Goal: Task Accomplishment & Management: Manage account settings

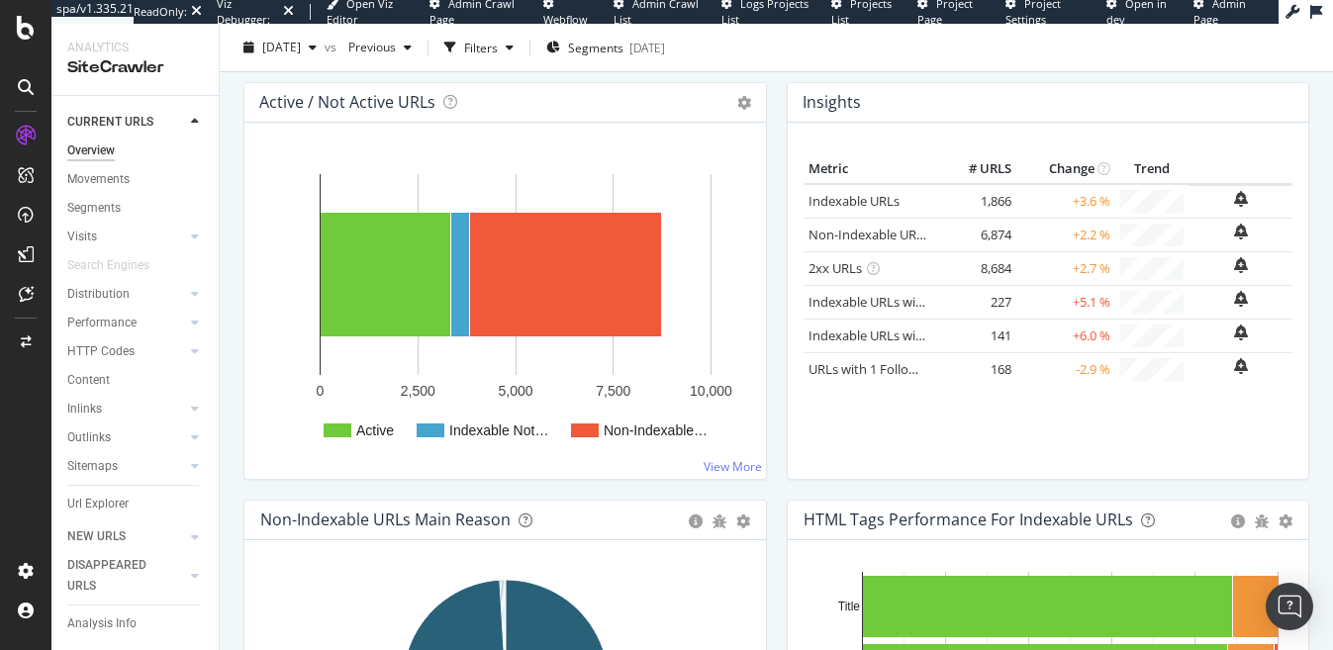
scroll to position [245, 0]
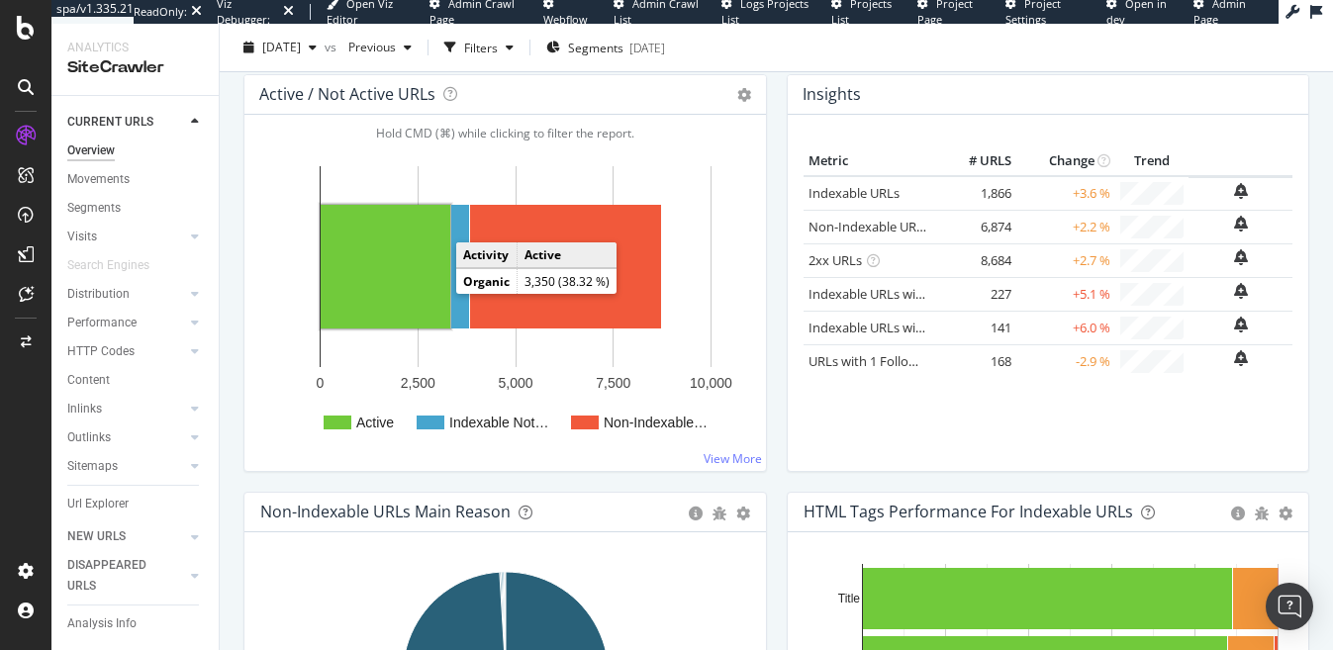
click at [400, 284] on rect "A chart." at bounding box center [386, 267] width 130 height 124
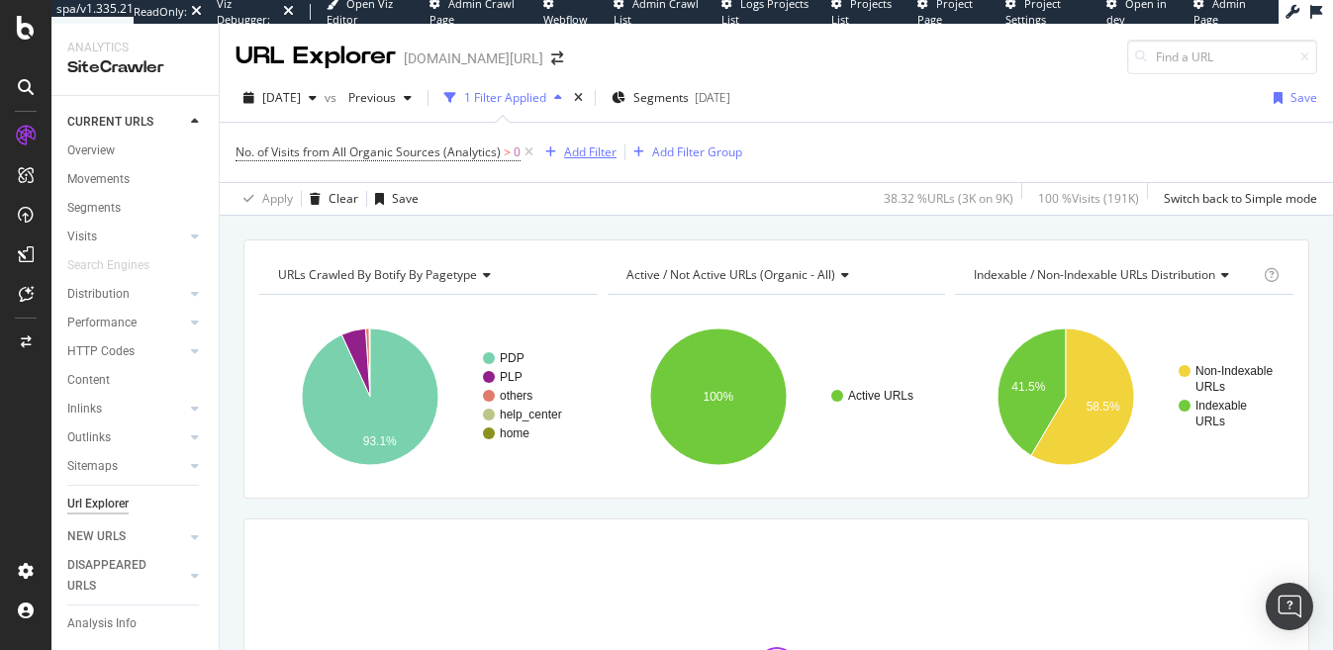
click at [585, 156] on div "Add Filter" at bounding box center [590, 152] width 52 height 17
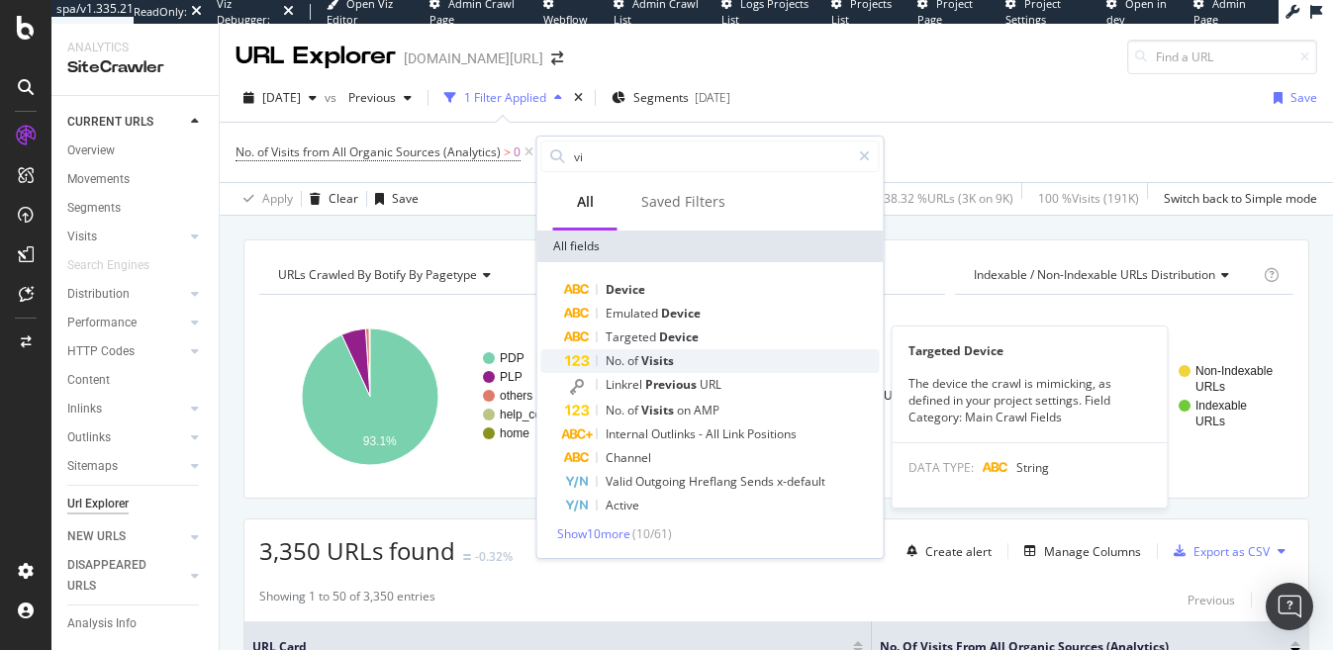
type input "vi"
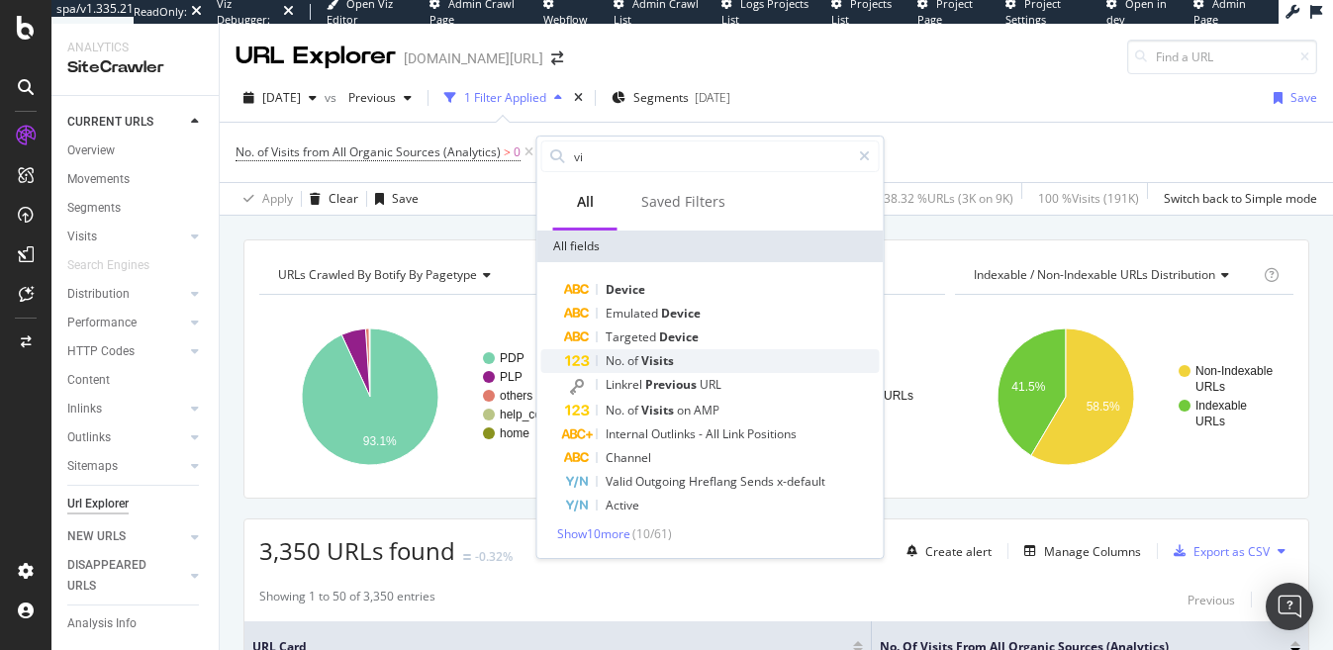
click at [636, 358] on span "of" at bounding box center [635, 360] width 14 height 17
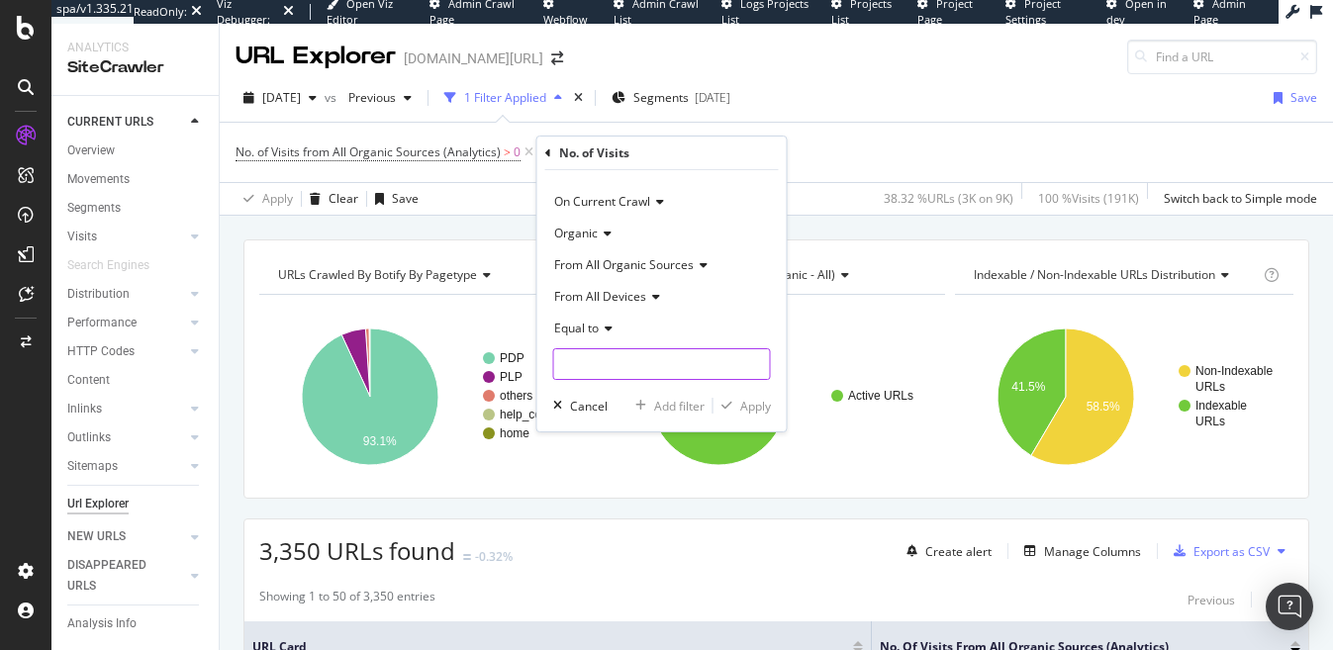
click at [700, 365] on input "number" at bounding box center [662, 364] width 218 height 32
type input "10"
click at [608, 333] on icon at bounding box center [606, 329] width 14 height 12
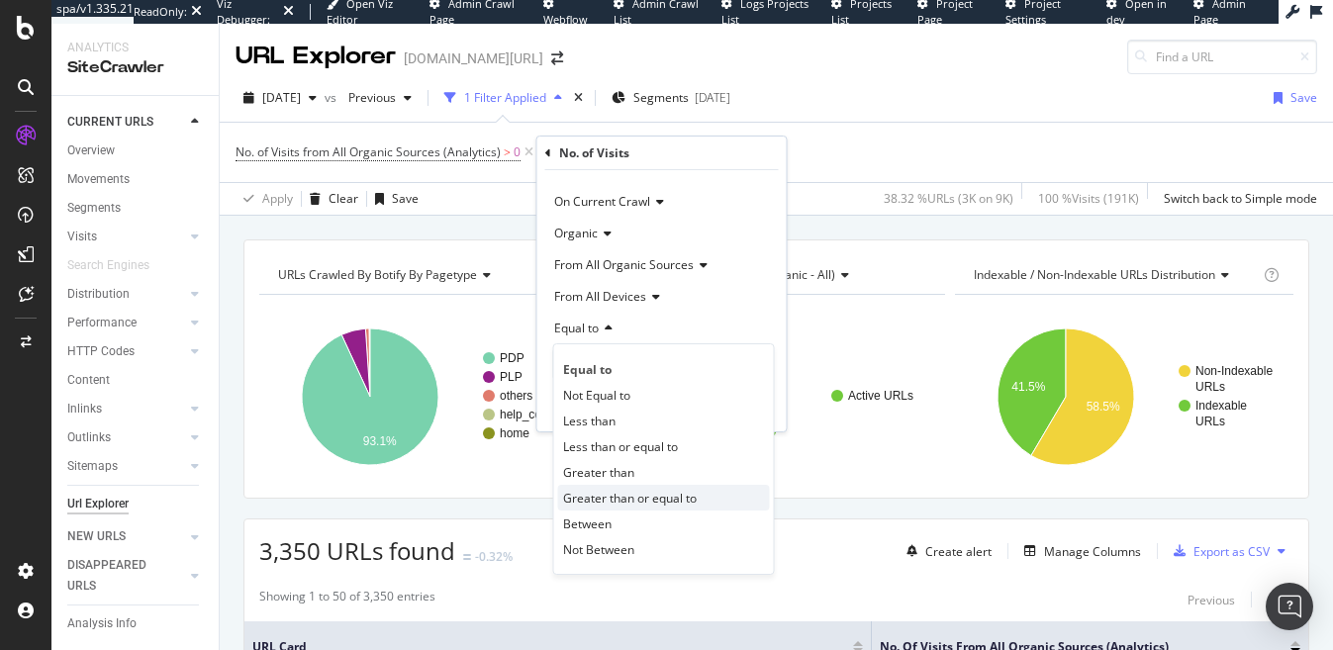
click at [660, 492] on span "Greater than or equal to" at bounding box center [630, 498] width 134 height 17
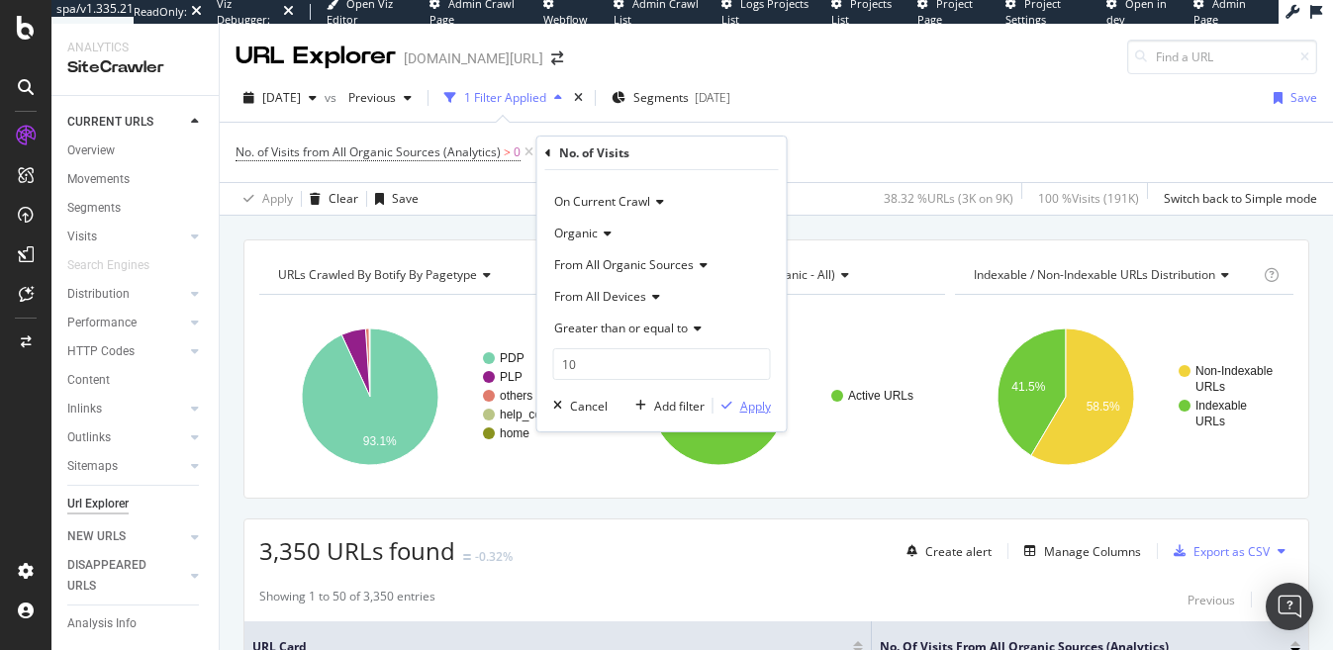
click at [753, 405] on div "Apply" at bounding box center [755, 406] width 31 height 17
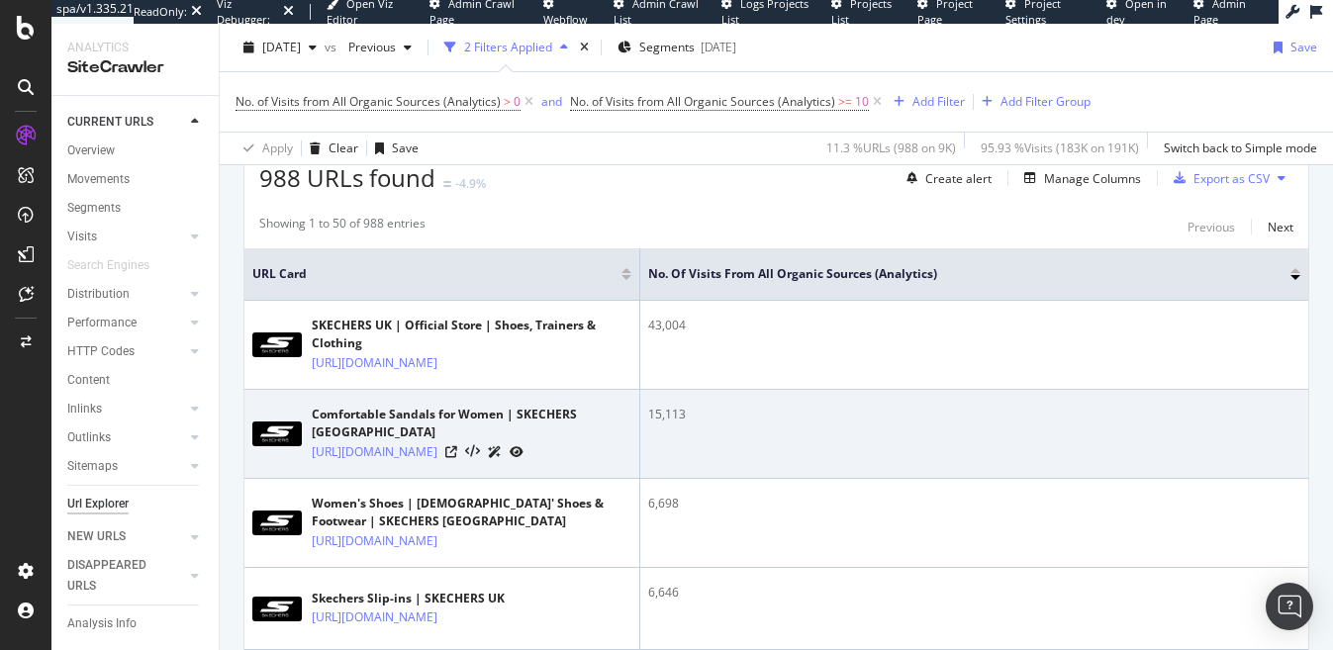
scroll to position [372, 0]
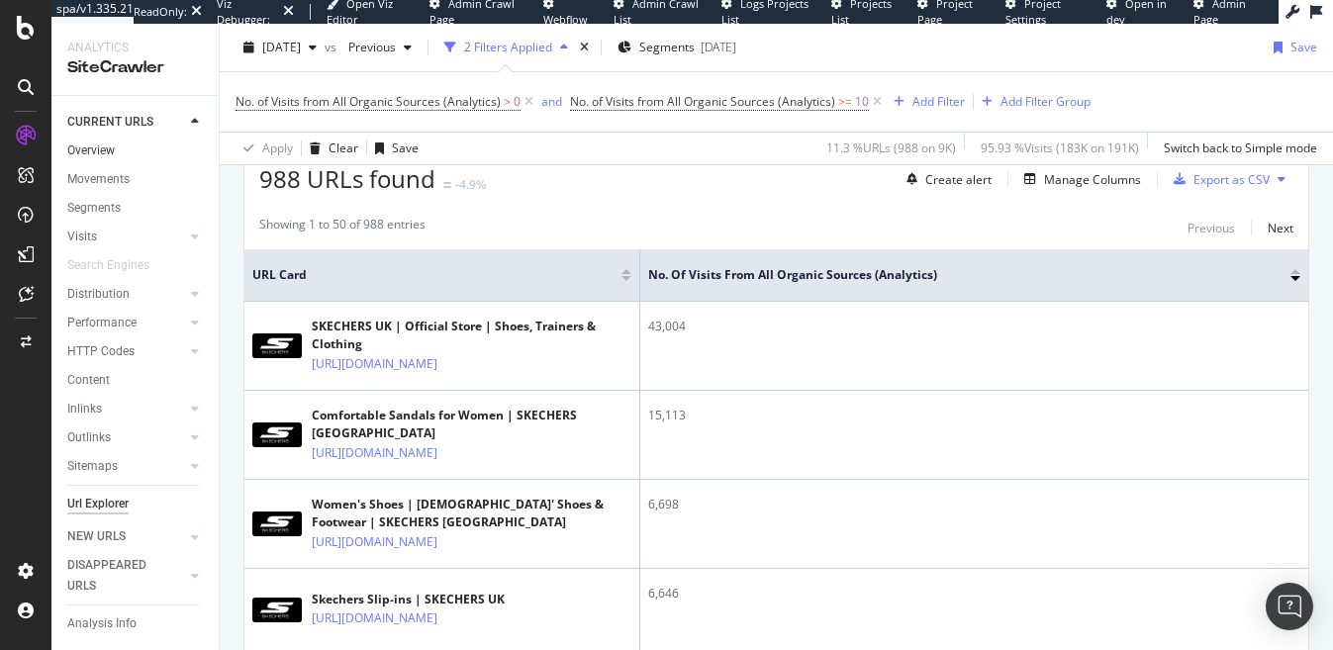
click at [137, 146] on link "Overview" at bounding box center [136, 151] width 138 height 21
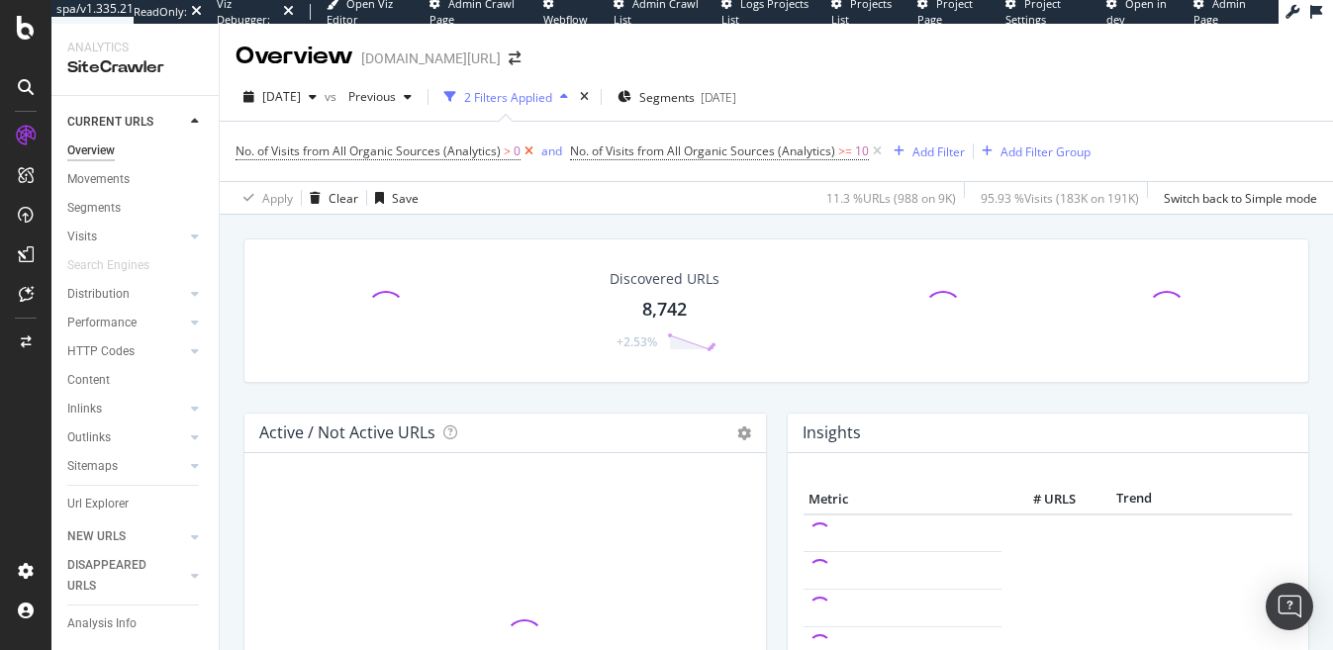
click at [525, 154] on icon at bounding box center [529, 152] width 17 height 20
click at [542, 148] on icon at bounding box center [542, 152] width 17 height 20
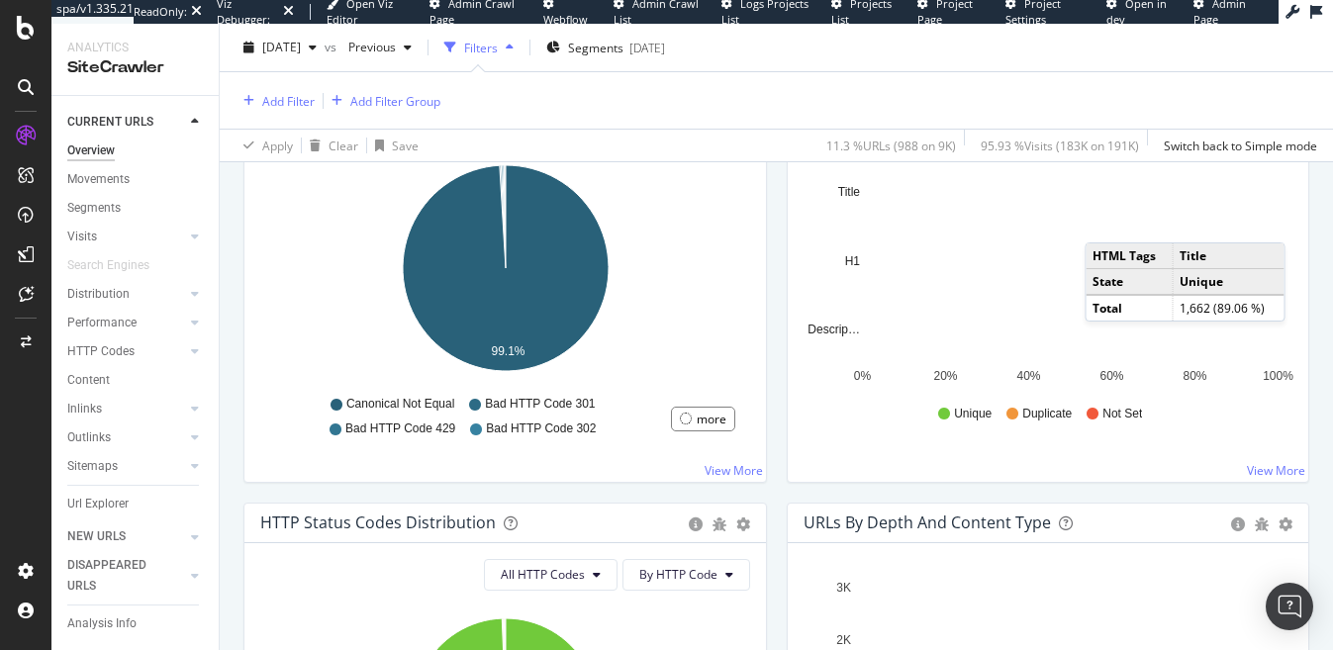
scroll to position [691, 0]
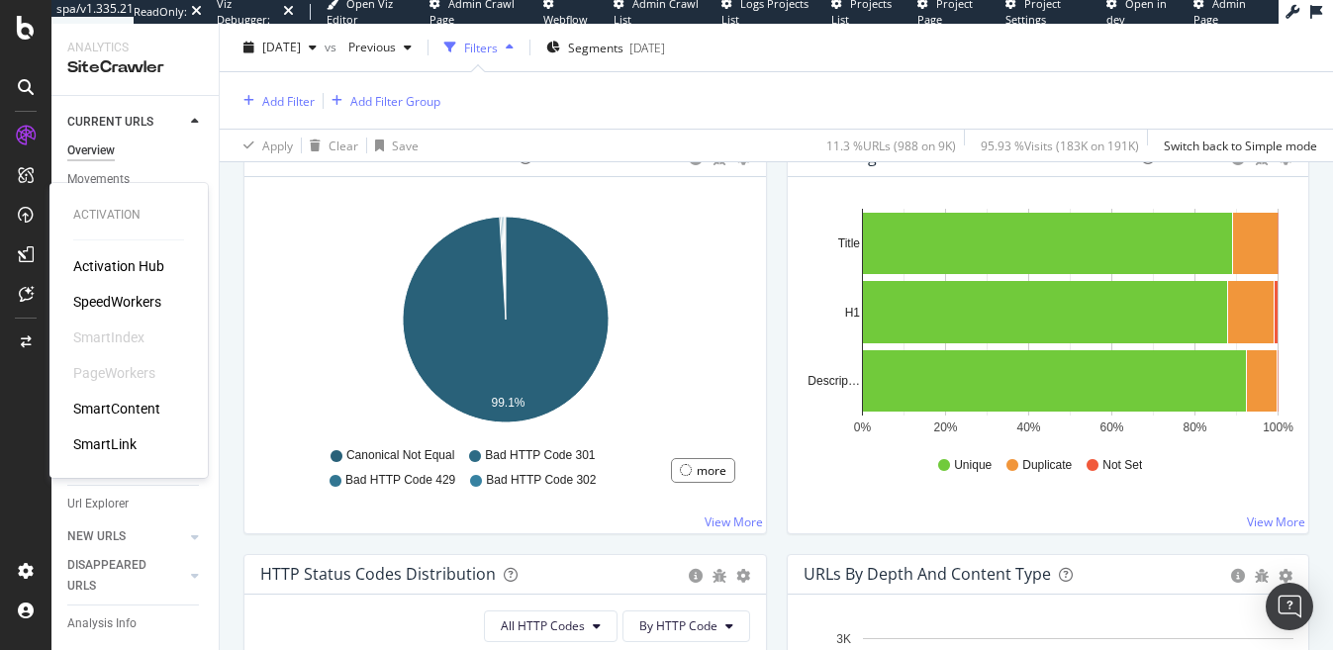
click at [127, 407] on div "SmartContent" at bounding box center [116, 409] width 87 height 20
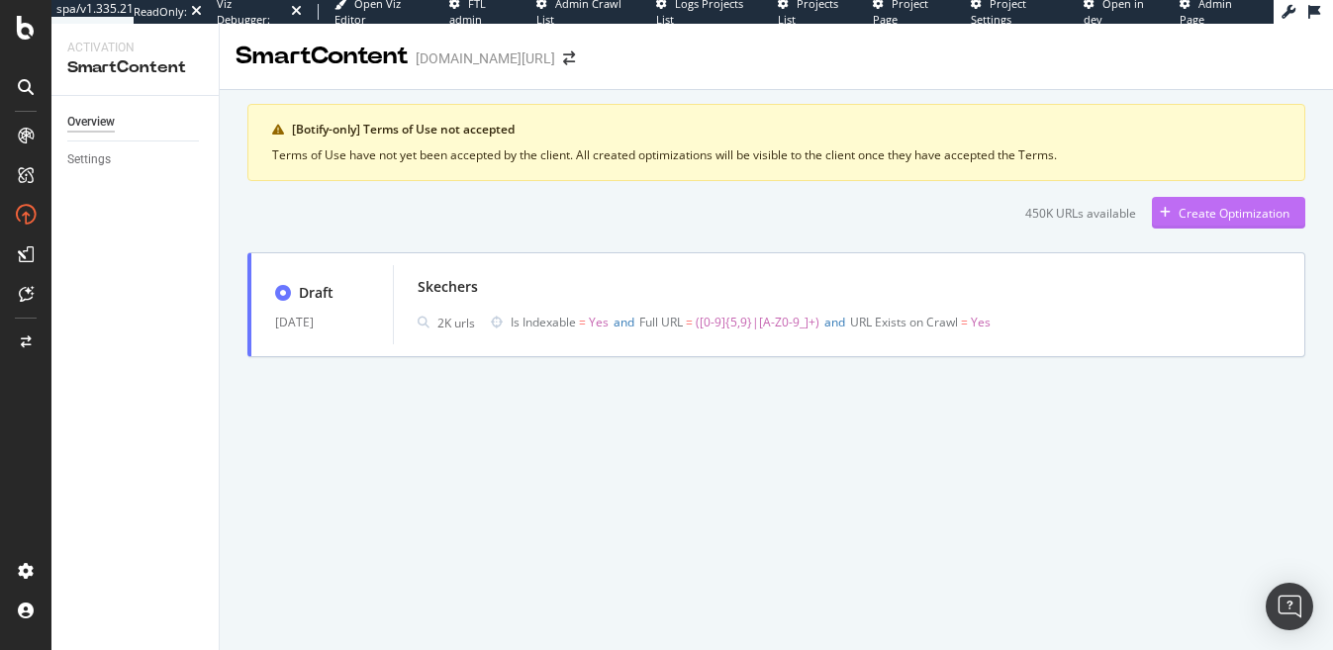
click at [1224, 215] on div "Create Optimization" at bounding box center [1234, 213] width 111 height 17
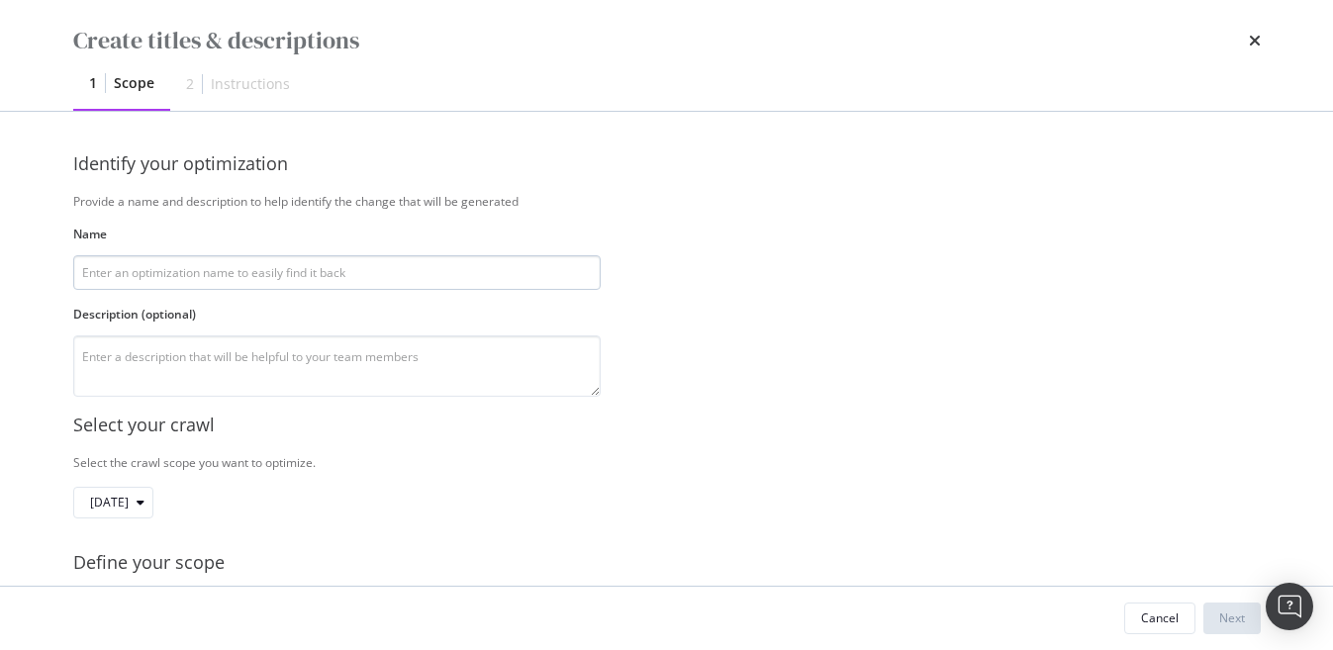
click at [318, 262] on input "modal" at bounding box center [337, 272] width 528 height 35
click at [338, 278] on input "modal" at bounding box center [337, 272] width 528 height 35
type input "p"
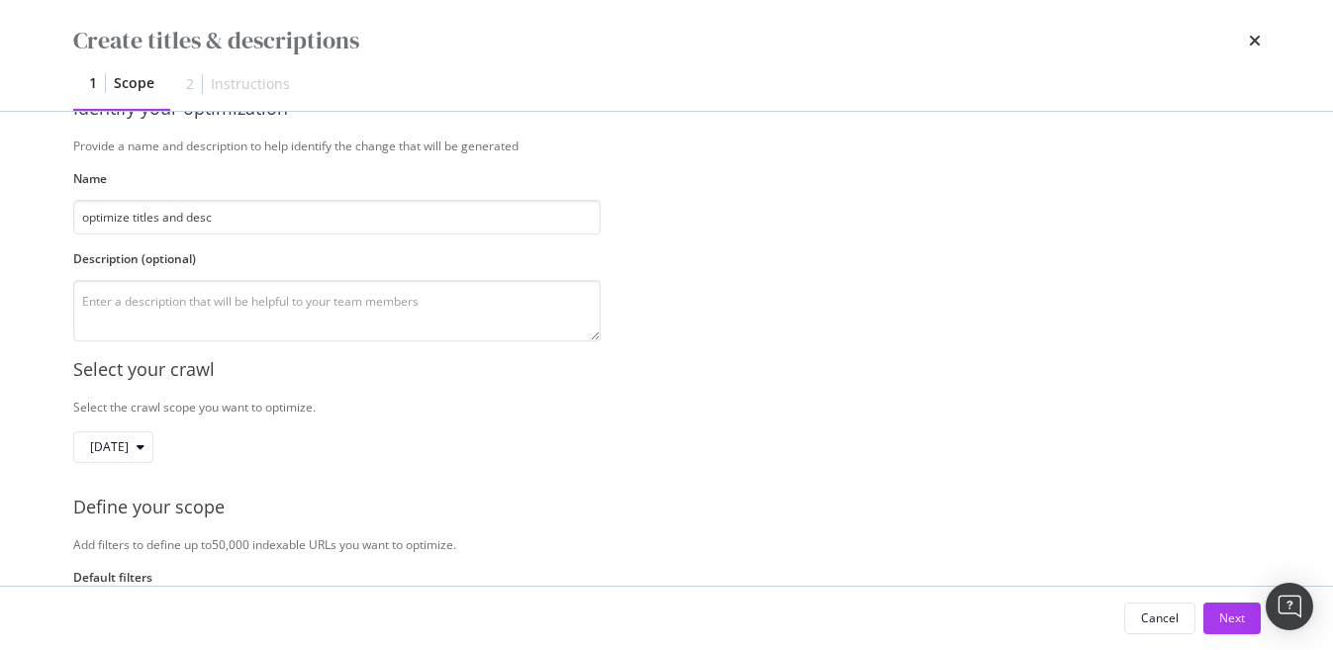
scroll to position [125, 0]
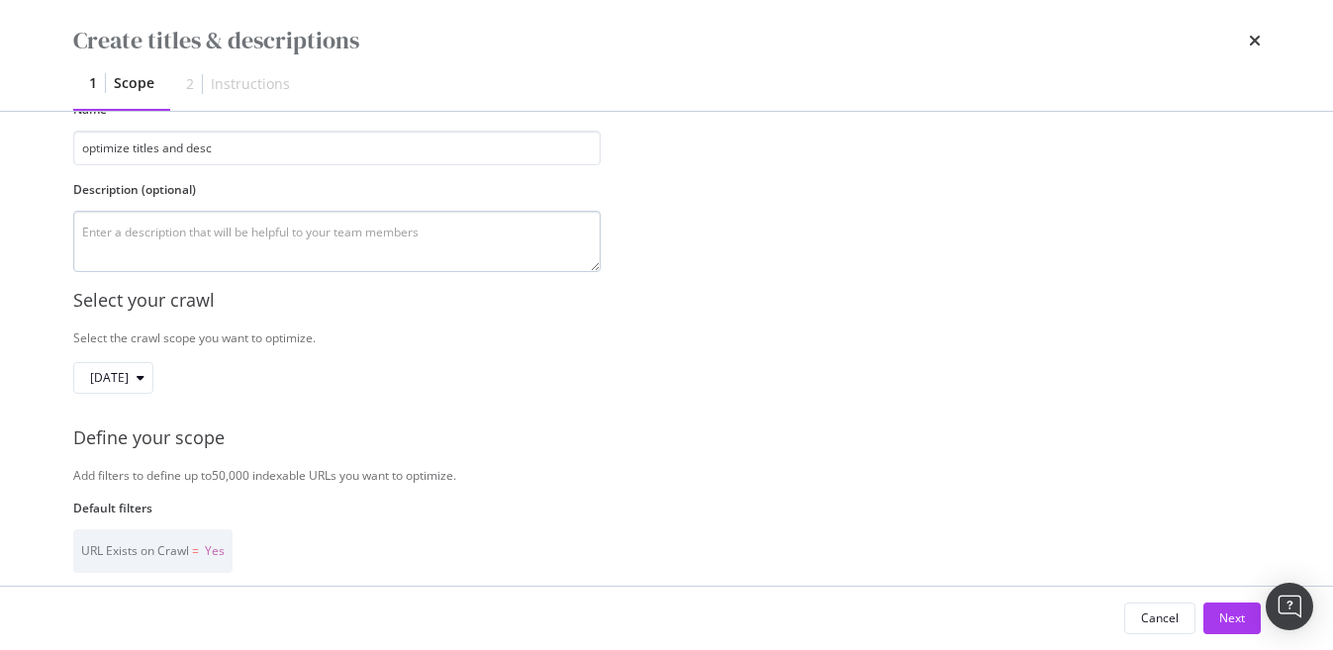
type input "optimize titles and desc"
click at [190, 243] on textarea "modal" at bounding box center [337, 241] width 528 height 61
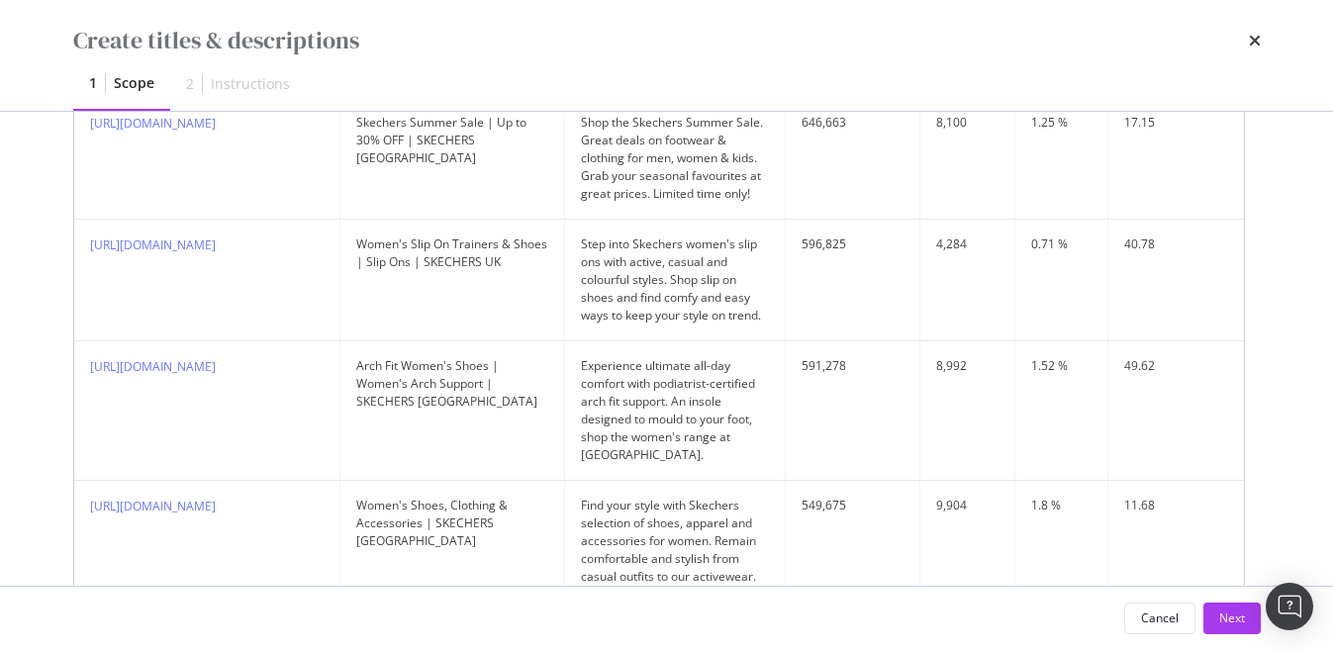
scroll to position [1634, 0]
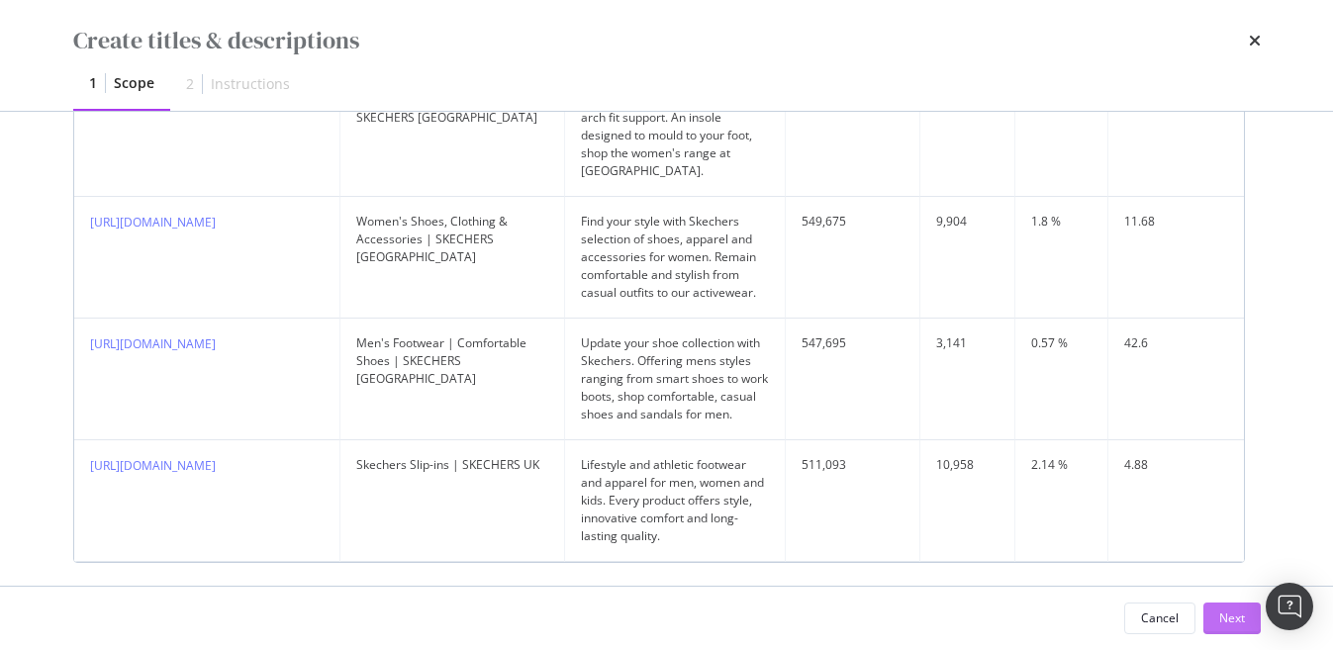
click at [1236, 613] on div "Next" at bounding box center [1232, 618] width 26 height 17
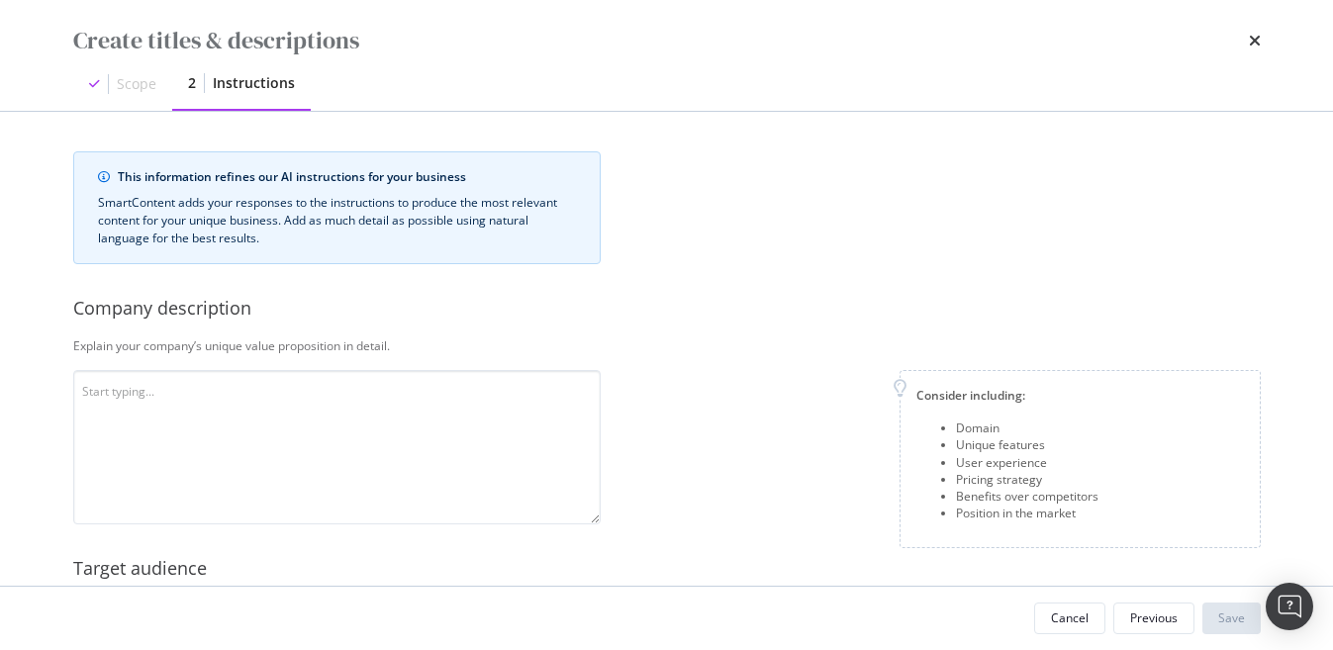
scroll to position [72, 0]
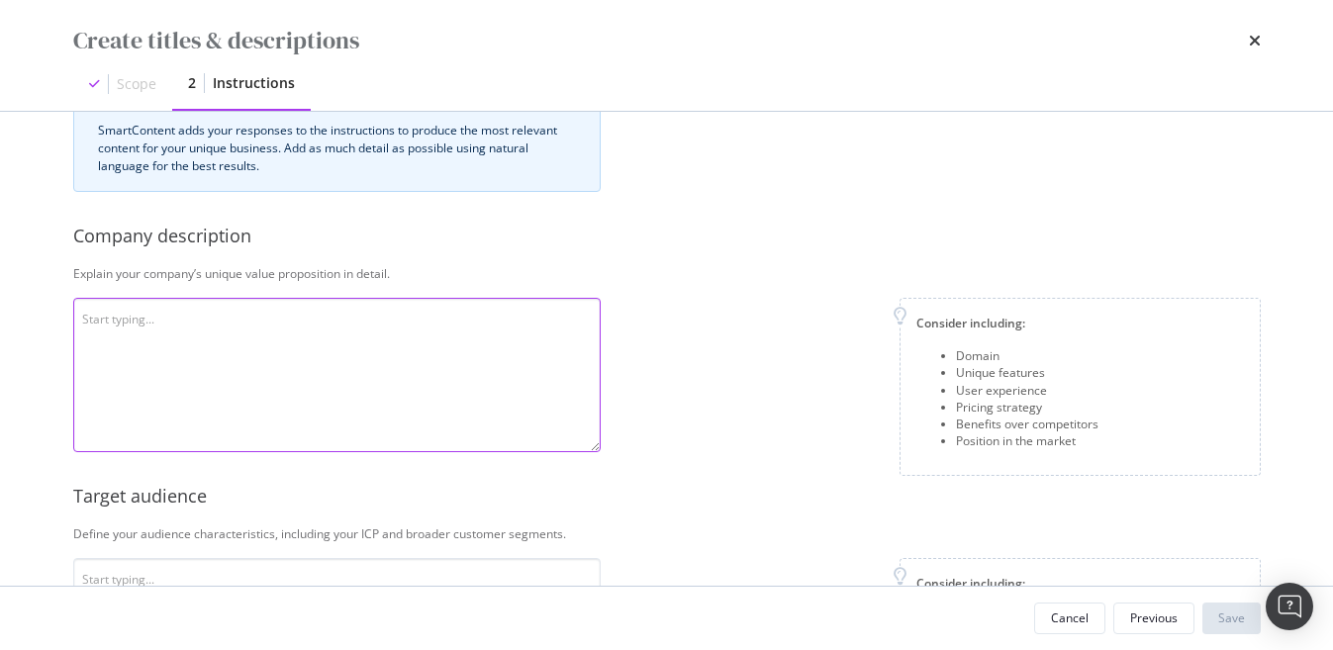
click at [314, 324] on textarea "modal" at bounding box center [337, 375] width 528 height 154
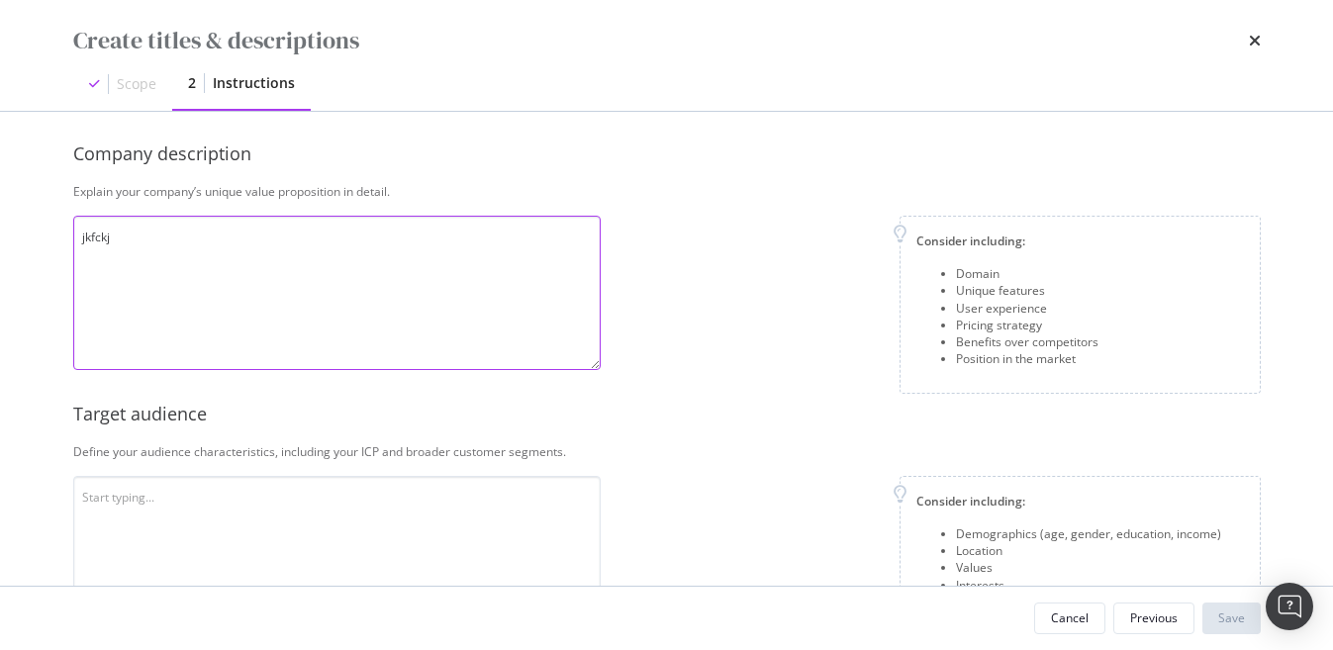
scroll to position [280, 0]
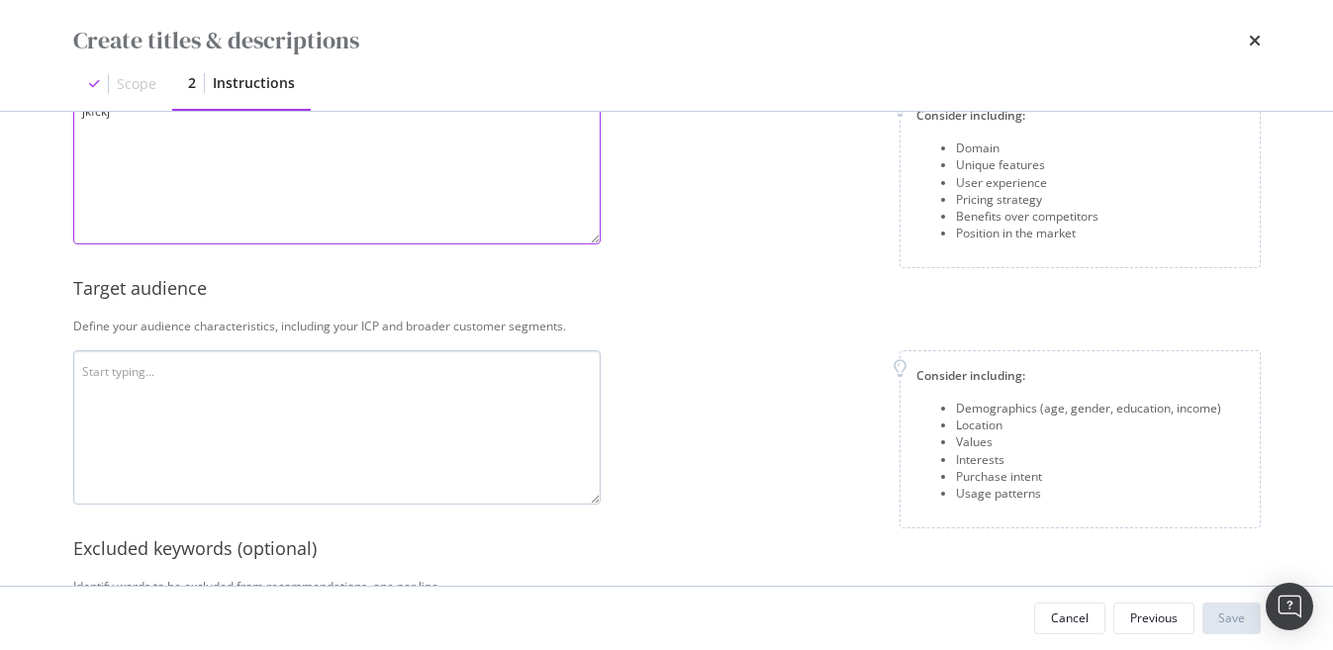
type textarea "jkfckj"
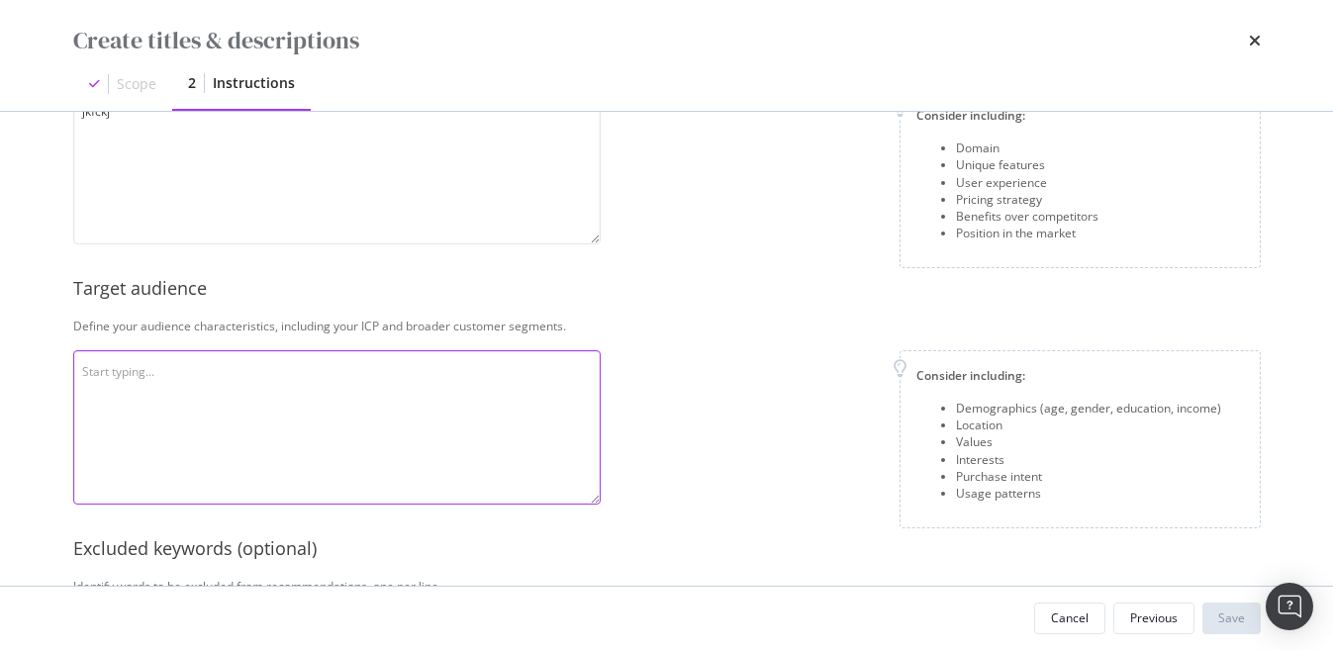
click at [269, 383] on textarea "modal" at bounding box center [337, 427] width 528 height 154
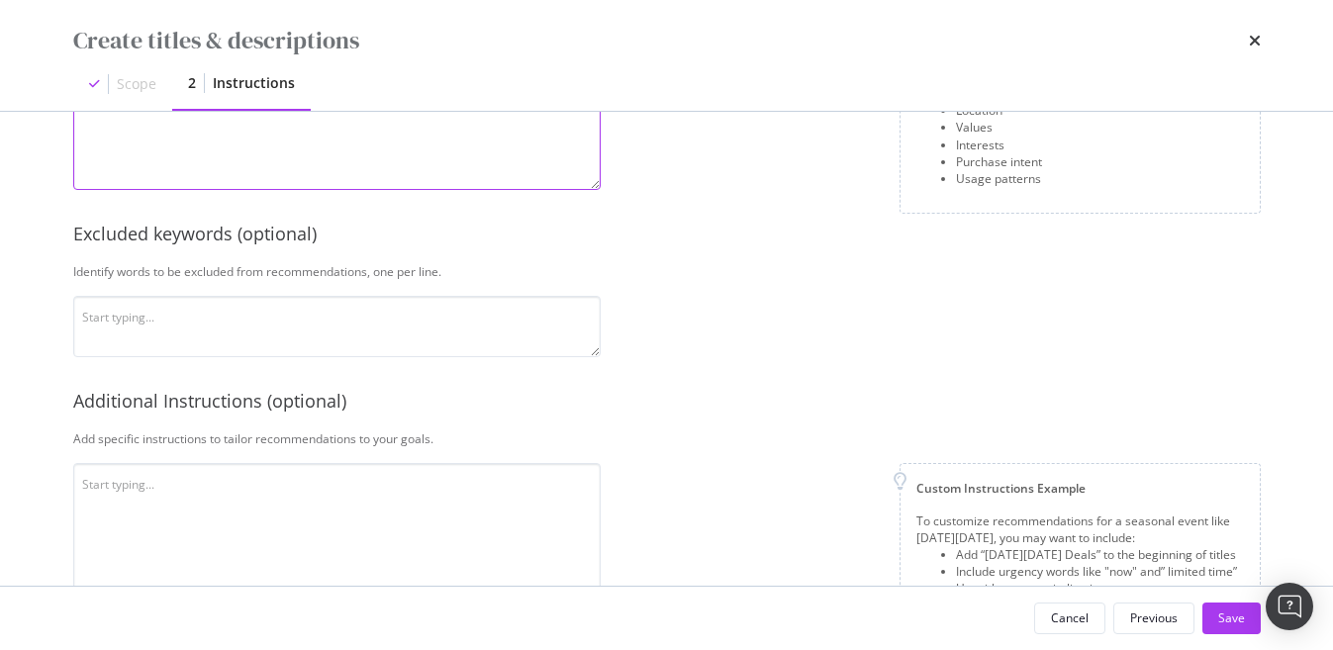
scroll to position [665, 0]
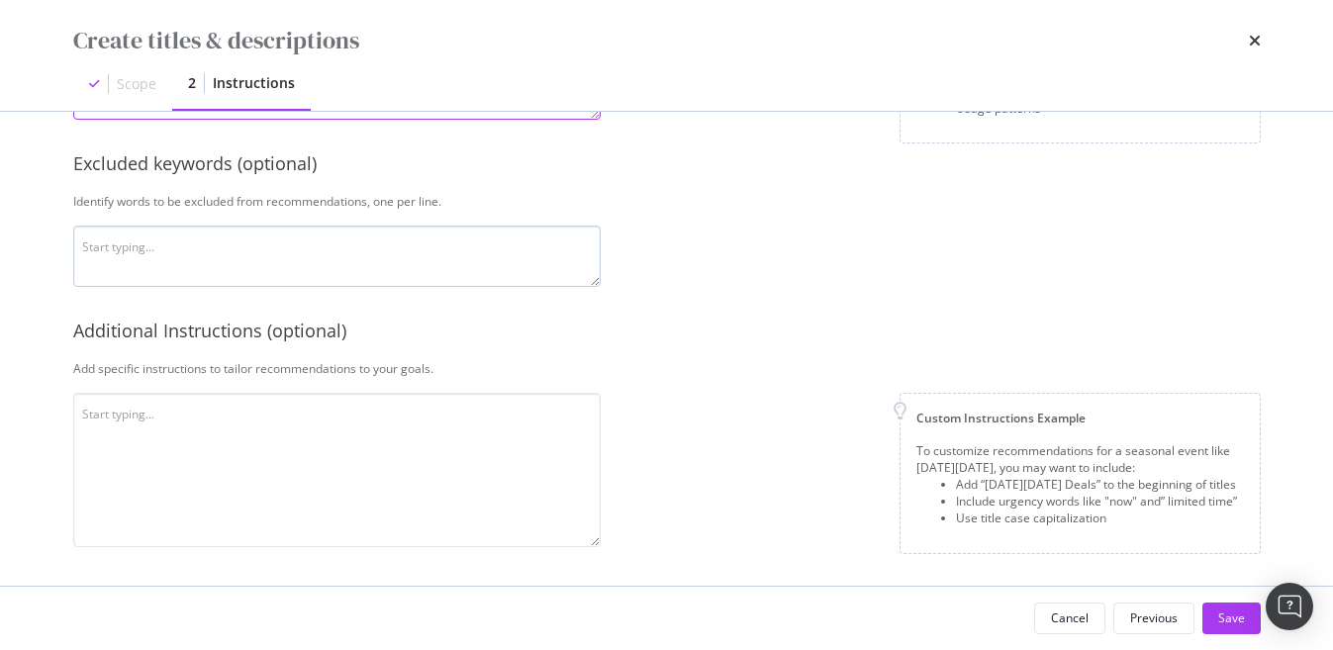
type textarea "nd"
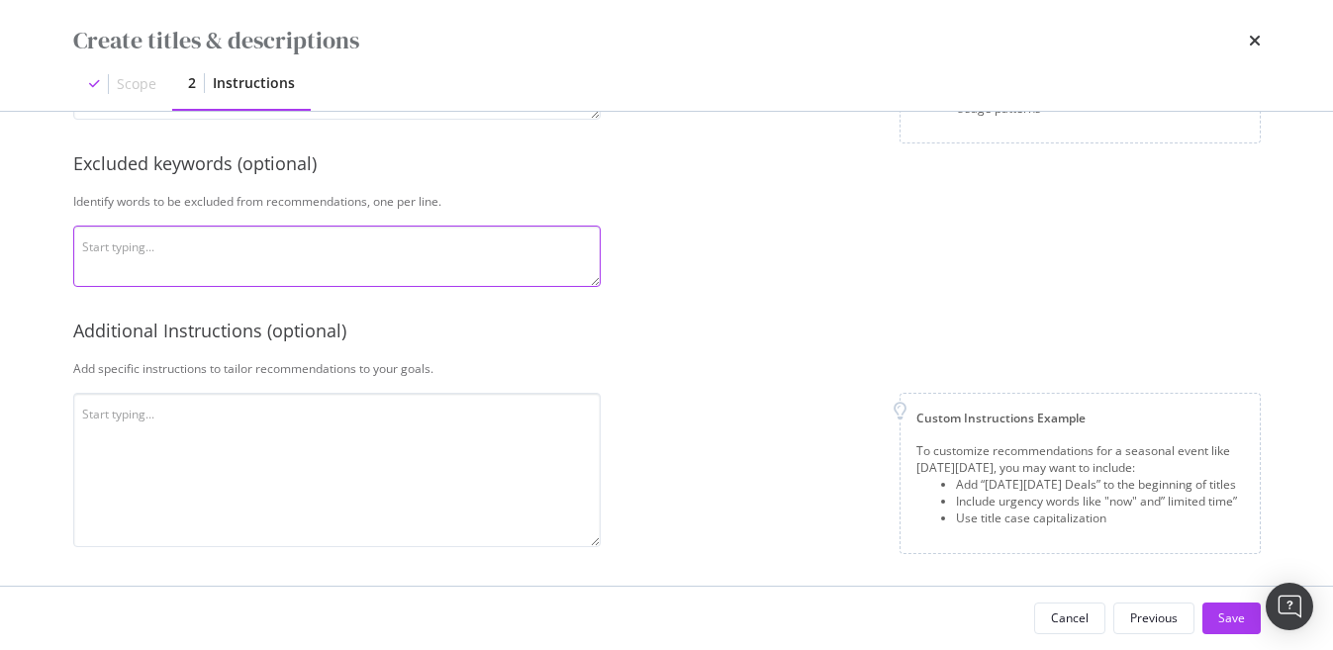
click at [288, 228] on textarea "modal" at bounding box center [337, 256] width 528 height 61
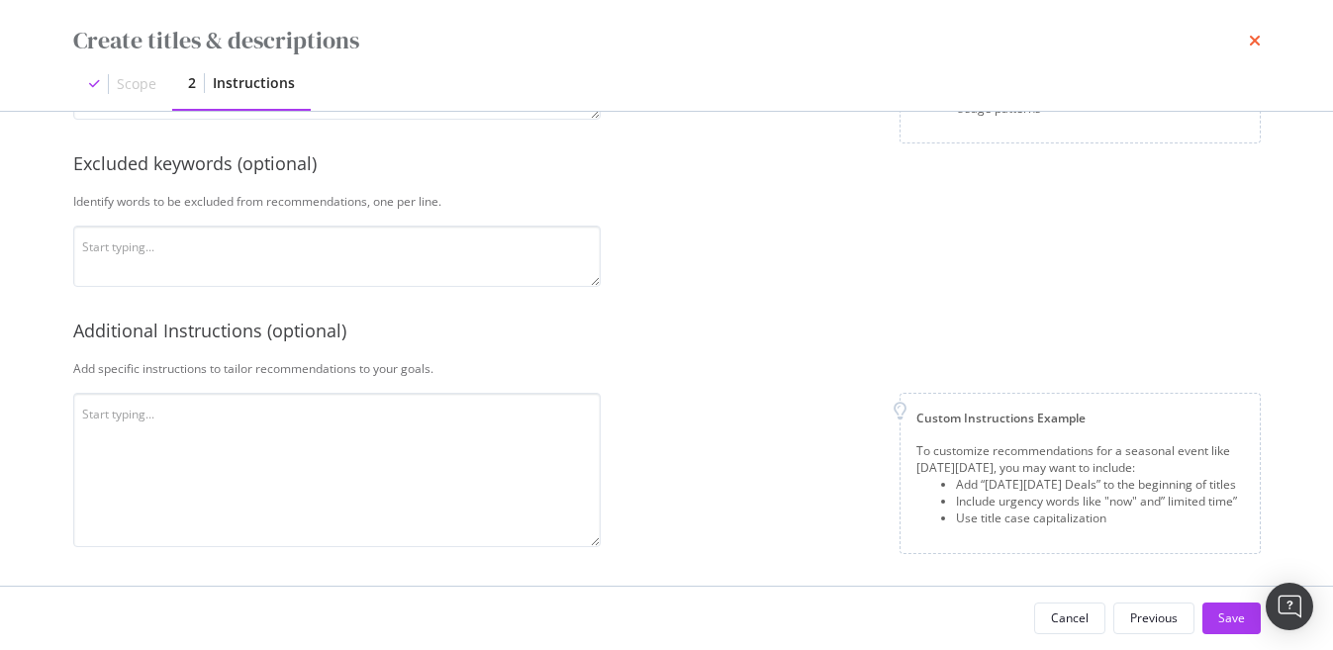
click at [1253, 39] on icon "times" at bounding box center [1255, 41] width 12 height 16
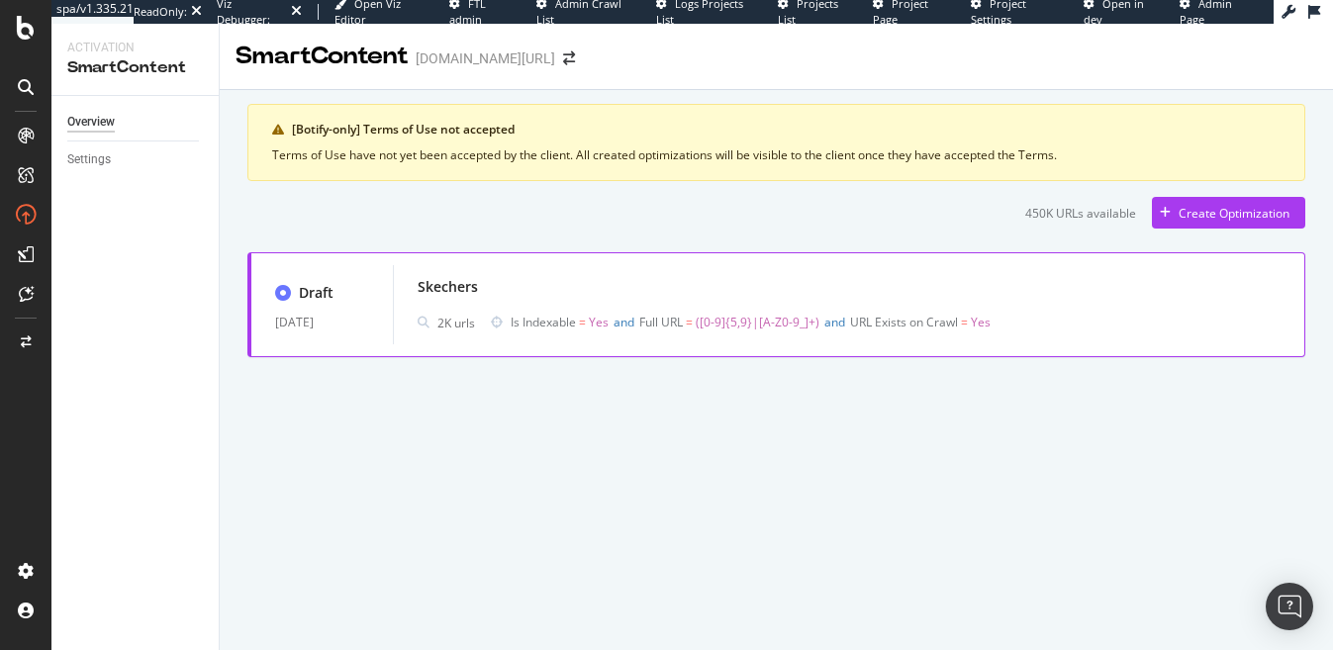
click at [616, 291] on div "Skechers" at bounding box center [849, 287] width 863 height 28
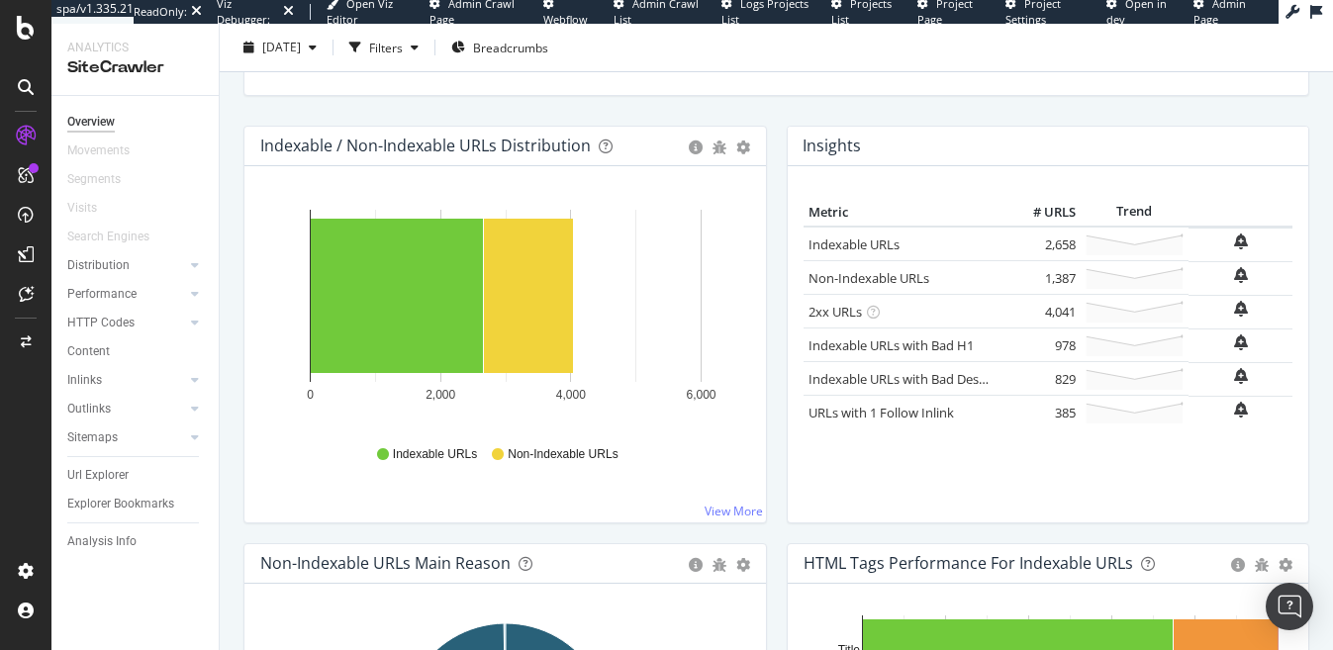
scroll to position [198, 0]
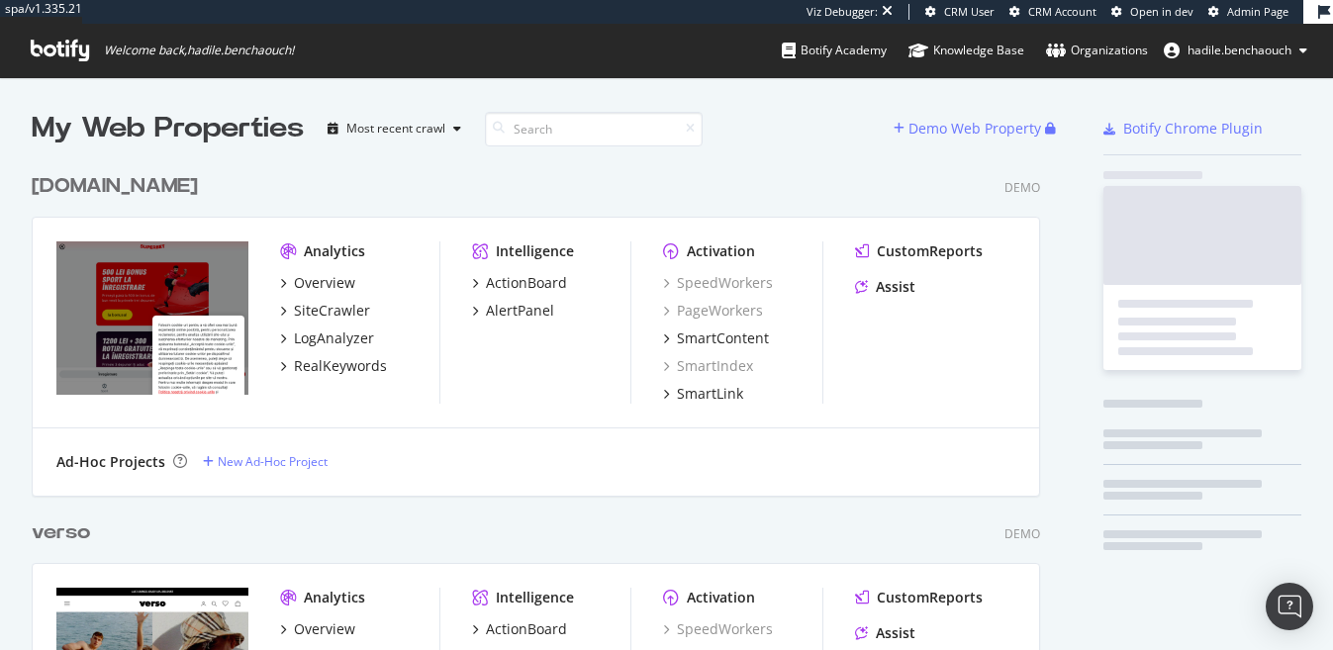
scroll to position [16597, 1024]
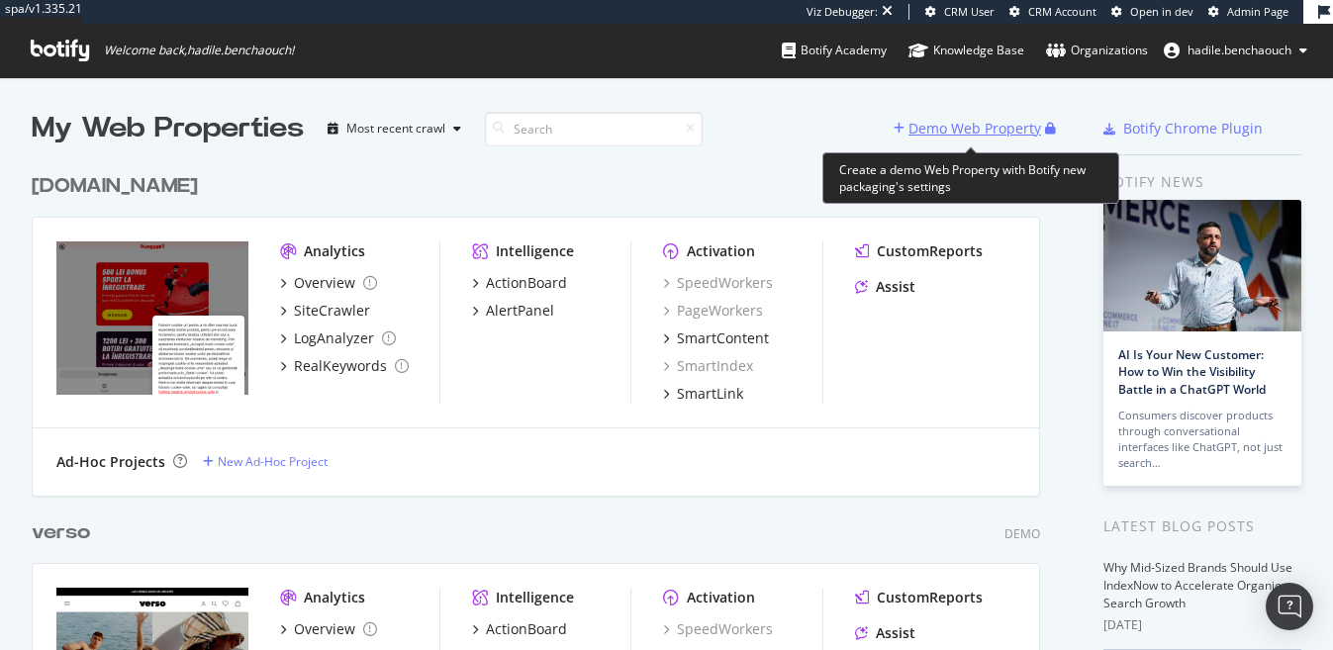
click at [918, 129] on div "Demo Web Property" at bounding box center [975, 129] width 133 height 20
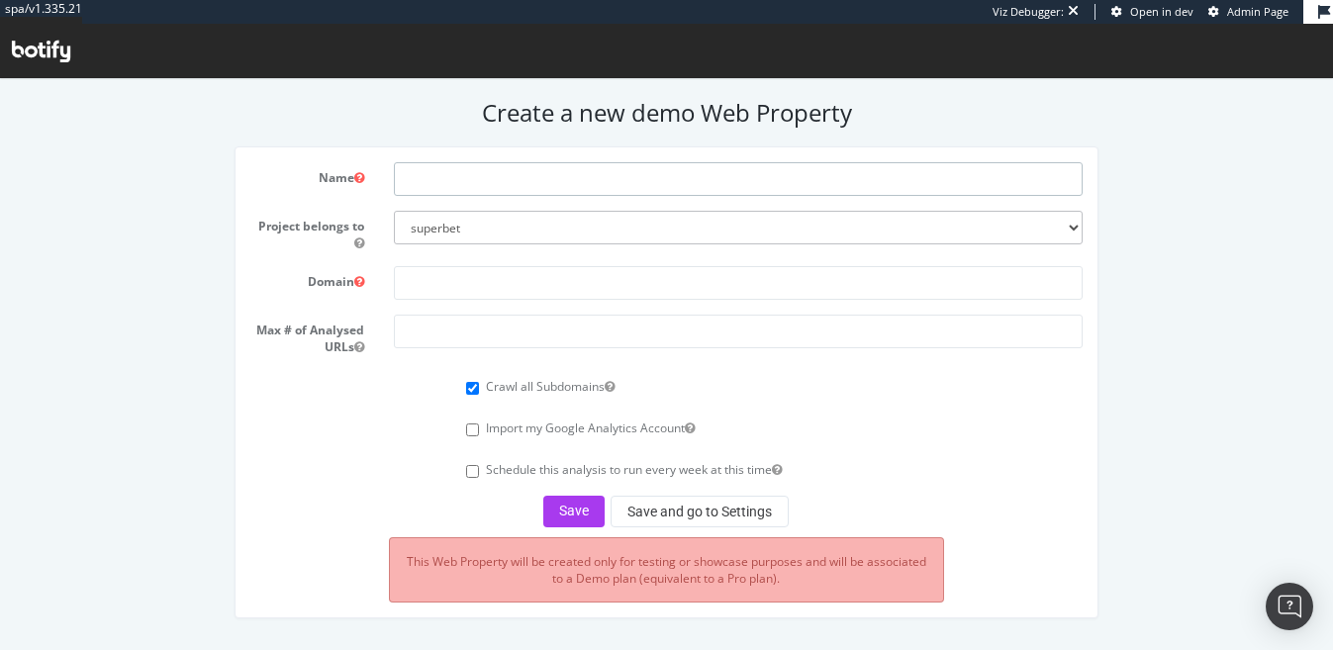
click at [423, 175] on input "text" at bounding box center [738, 179] width 689 height 34
click at [422, 275] on input "text" at bounding box center [738, 283] width 689 height 34
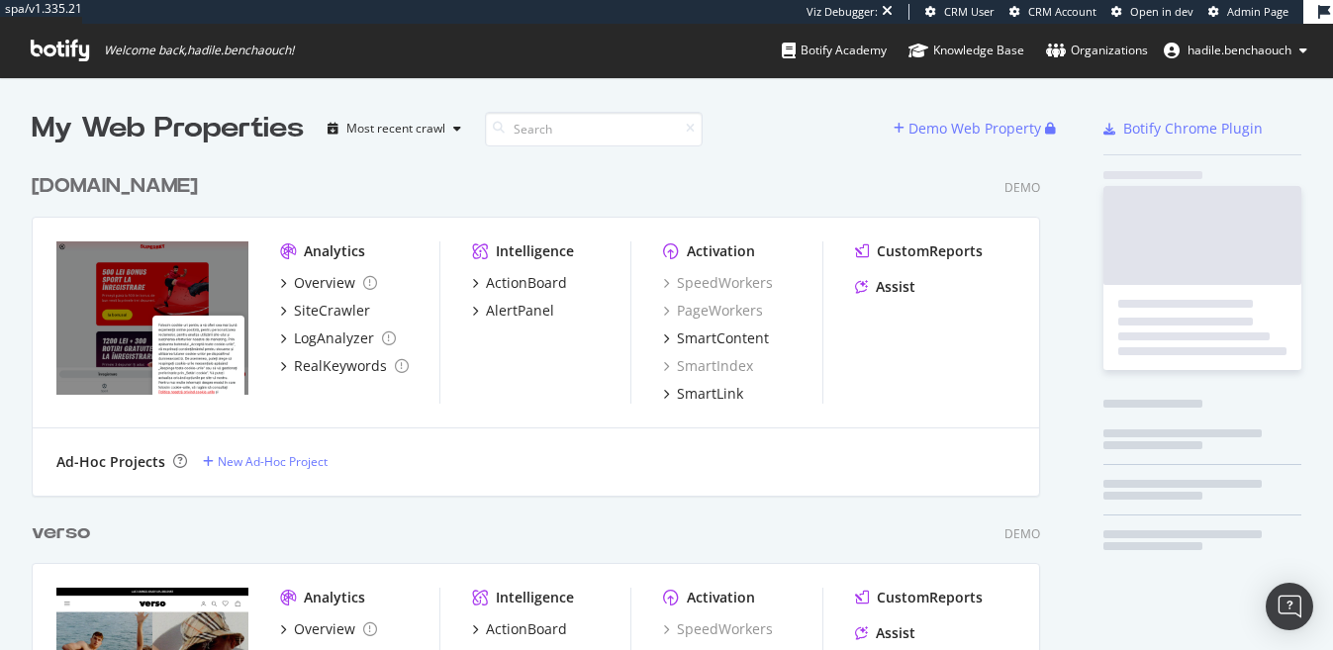
scroll to position [650, 1333]
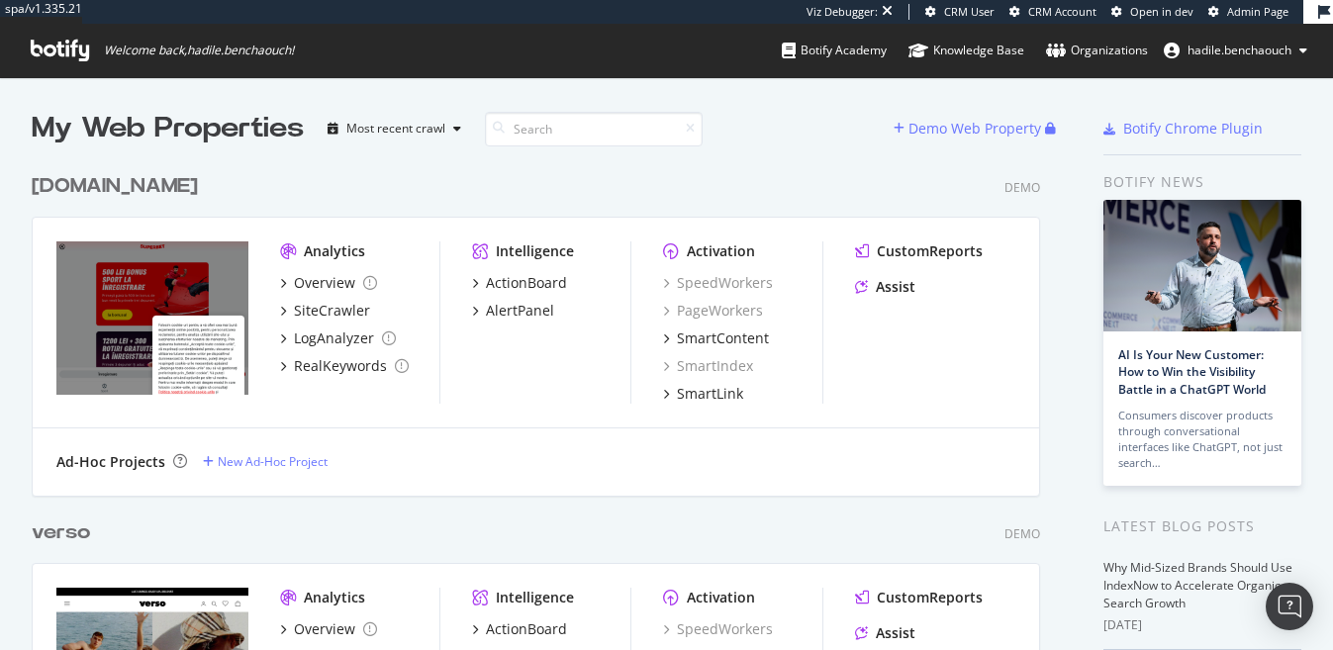
click at [114, 183] on div "superbet.ro" at bounding box center [115, 186] width 166 height 29
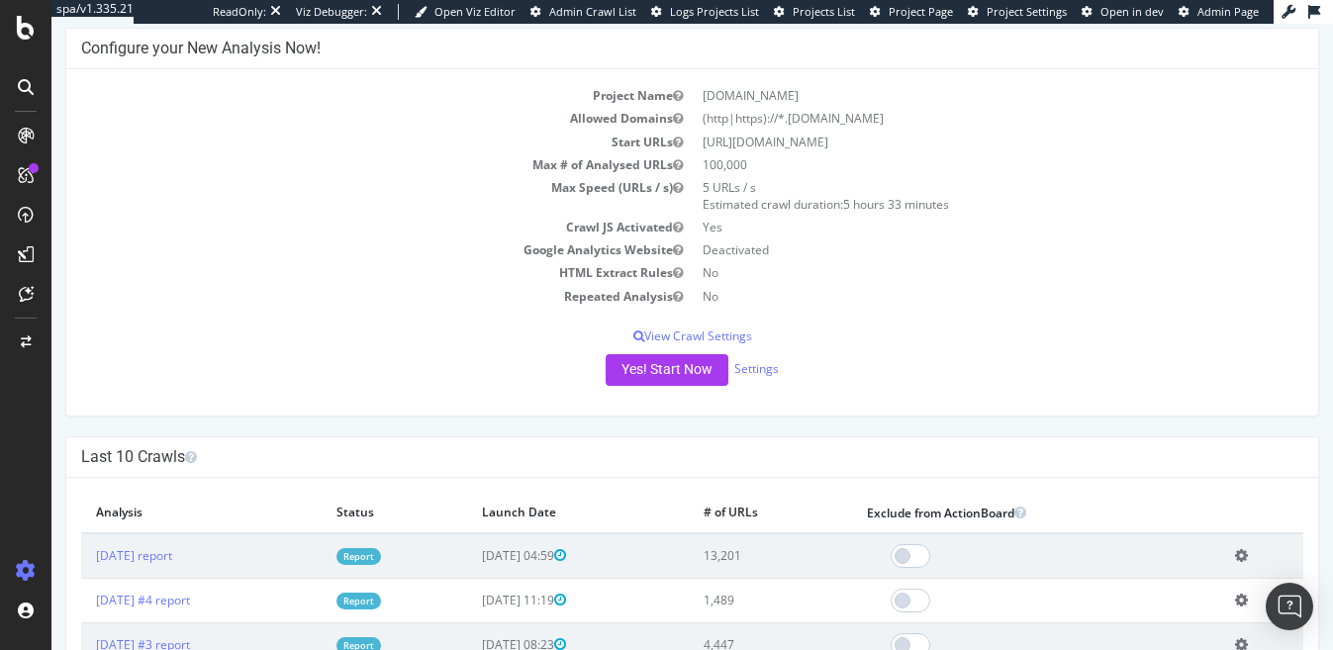
scroll to position [237, 0]
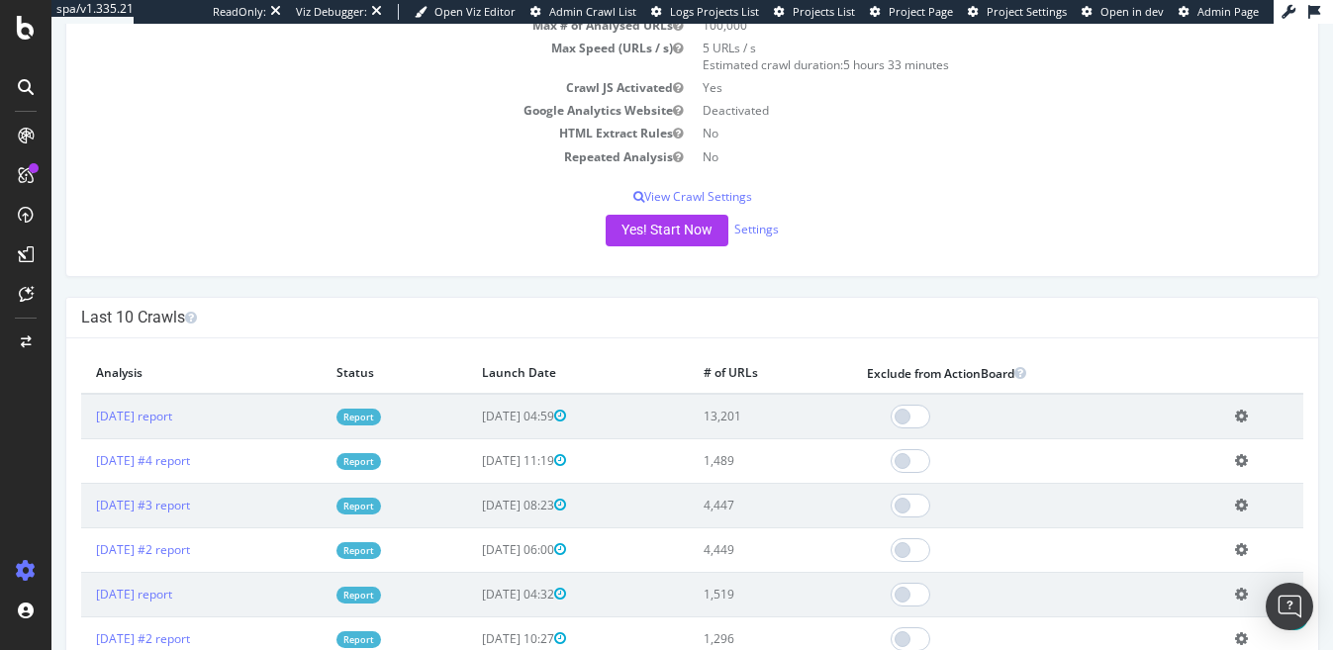
click at [381, 411] on link "Report" at bounding box center [359, 417] width 45 height 17
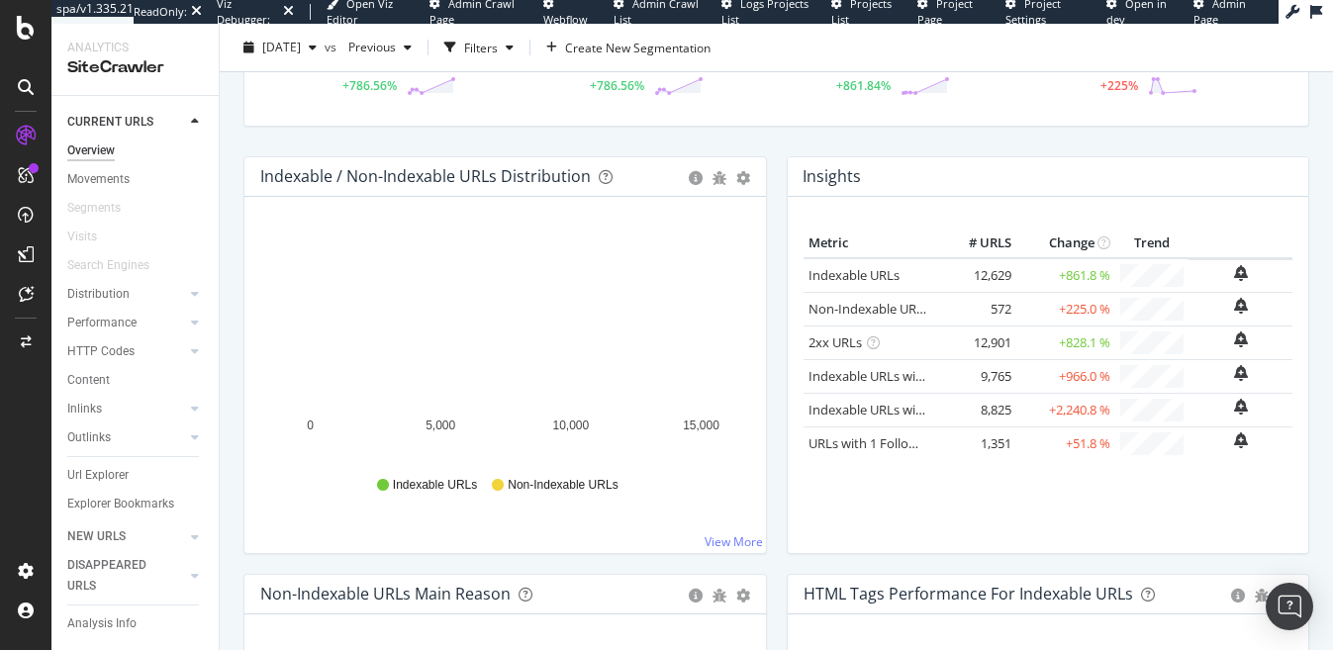
scroll to position [170, 0]
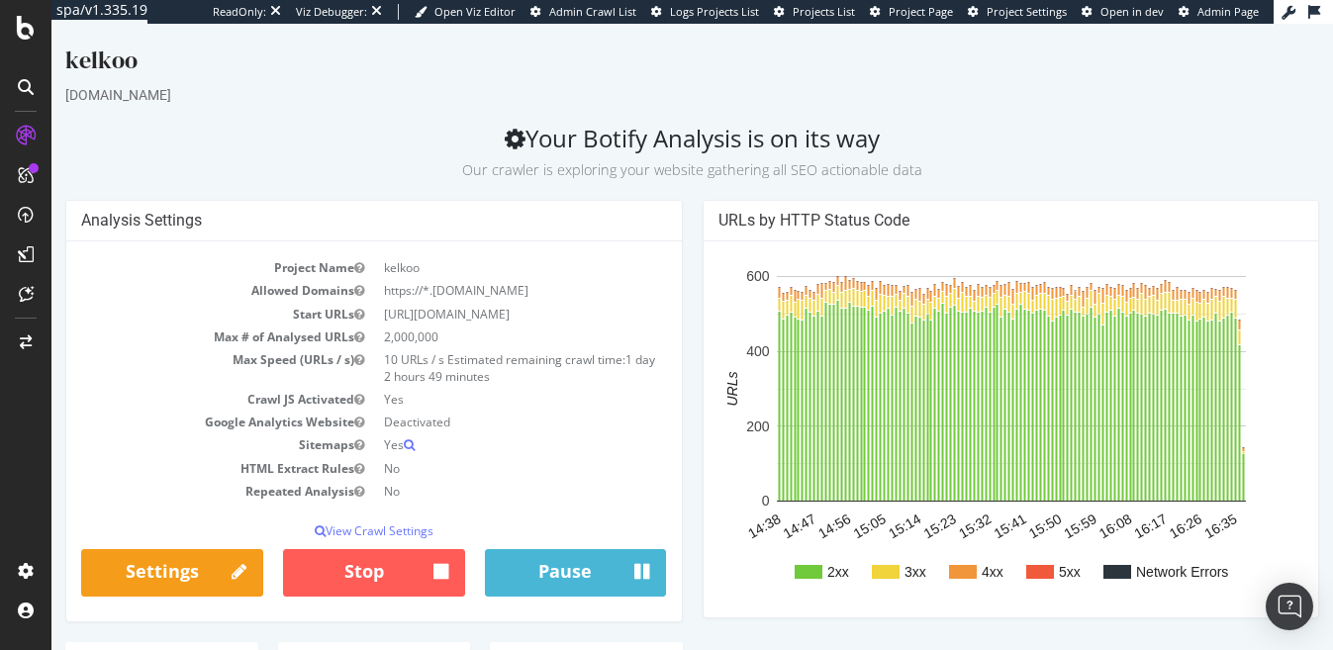
scroll to position [186, 0]
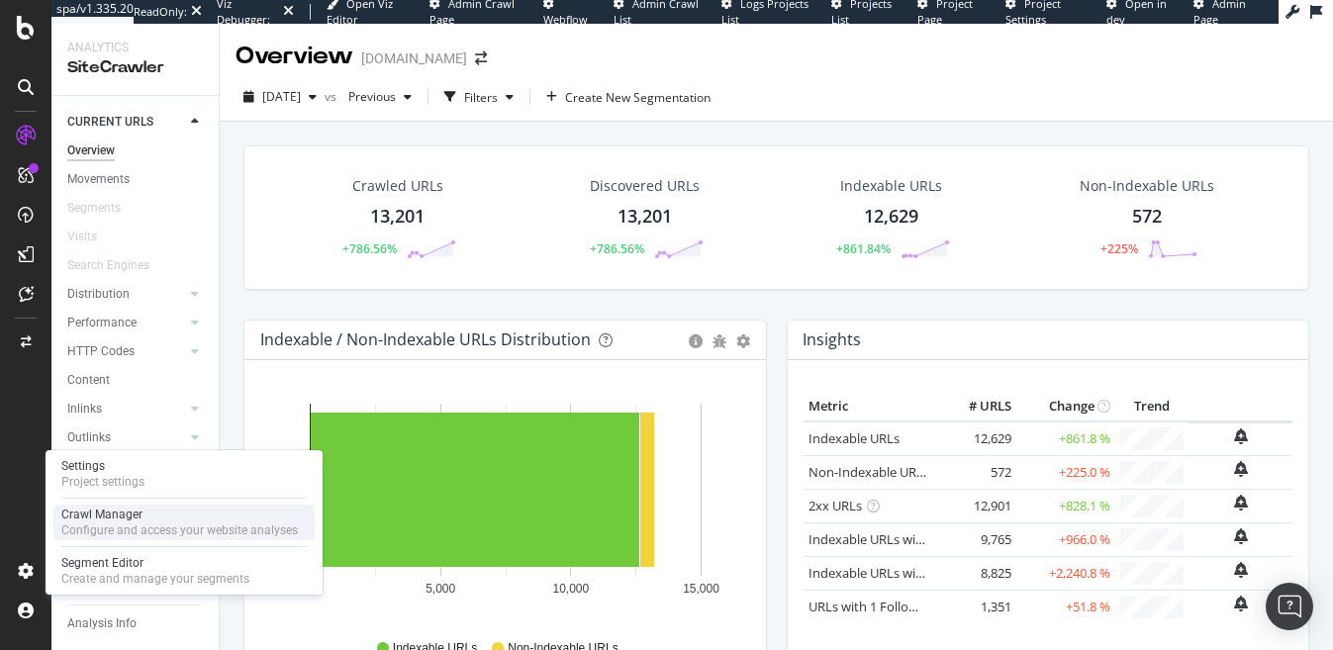
click at [88, 530] on div "Configure and access your website analyses" at bounding box center [179, 531] width 237 height 16
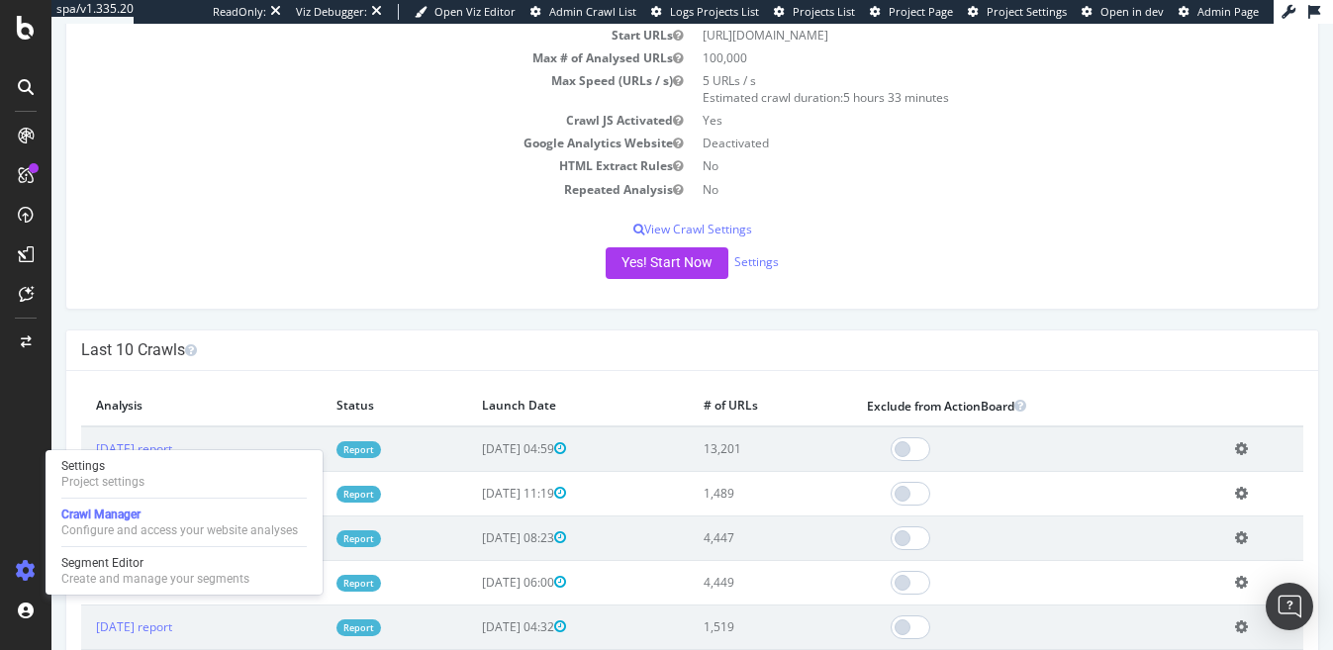
scroll to position [211, 0]
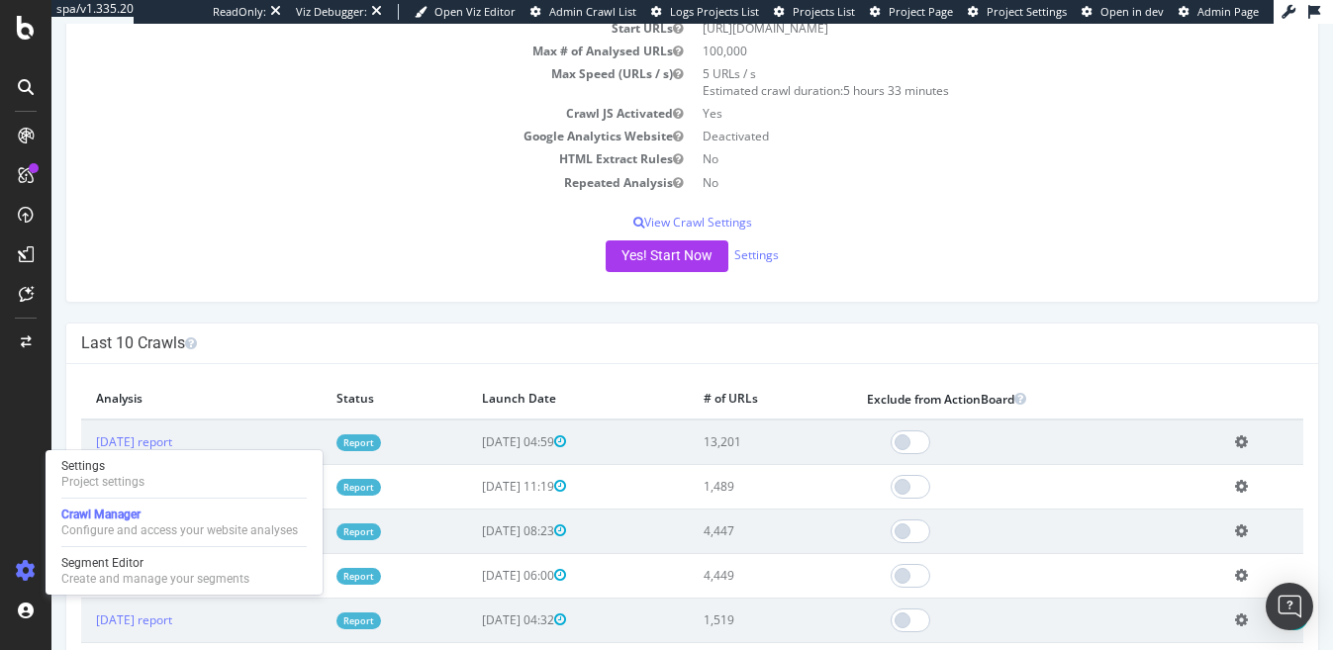
click at [415, 324] on div "Last 10 Crawls" at bounding box center [692, 344] width 1252 height 41
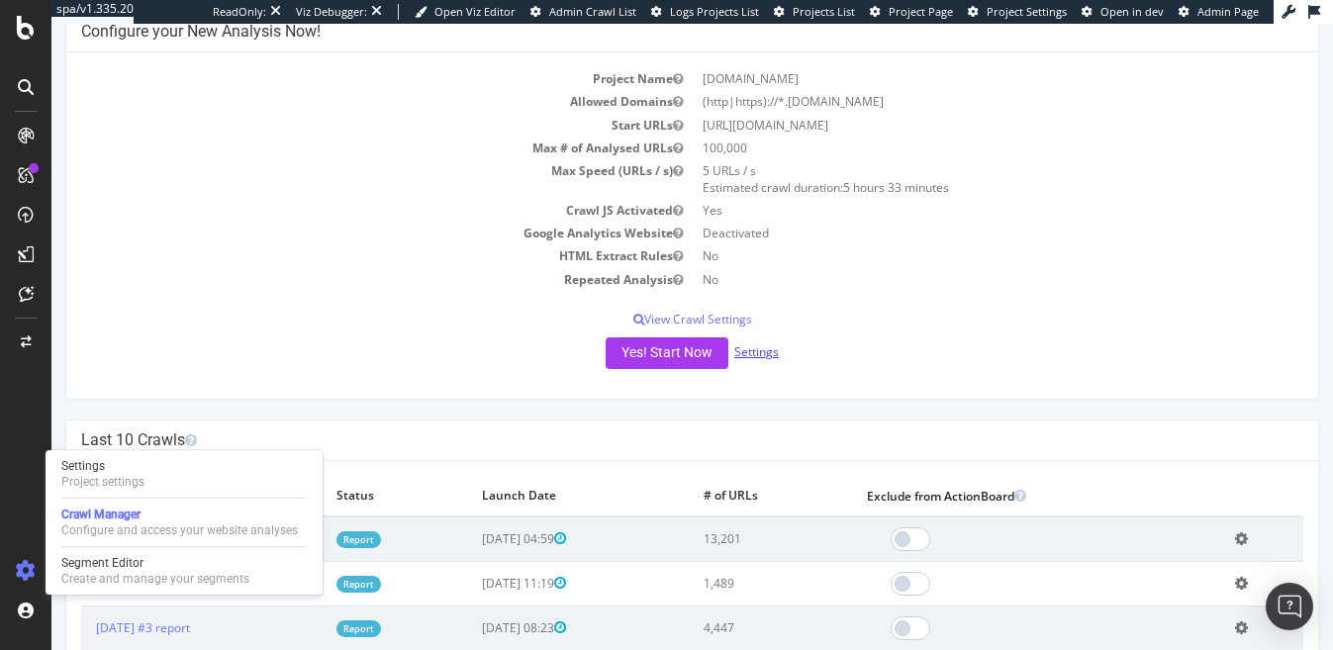
click at [741, 353] on link "Settings" at bounding box center [756, 351] width 45 height 17
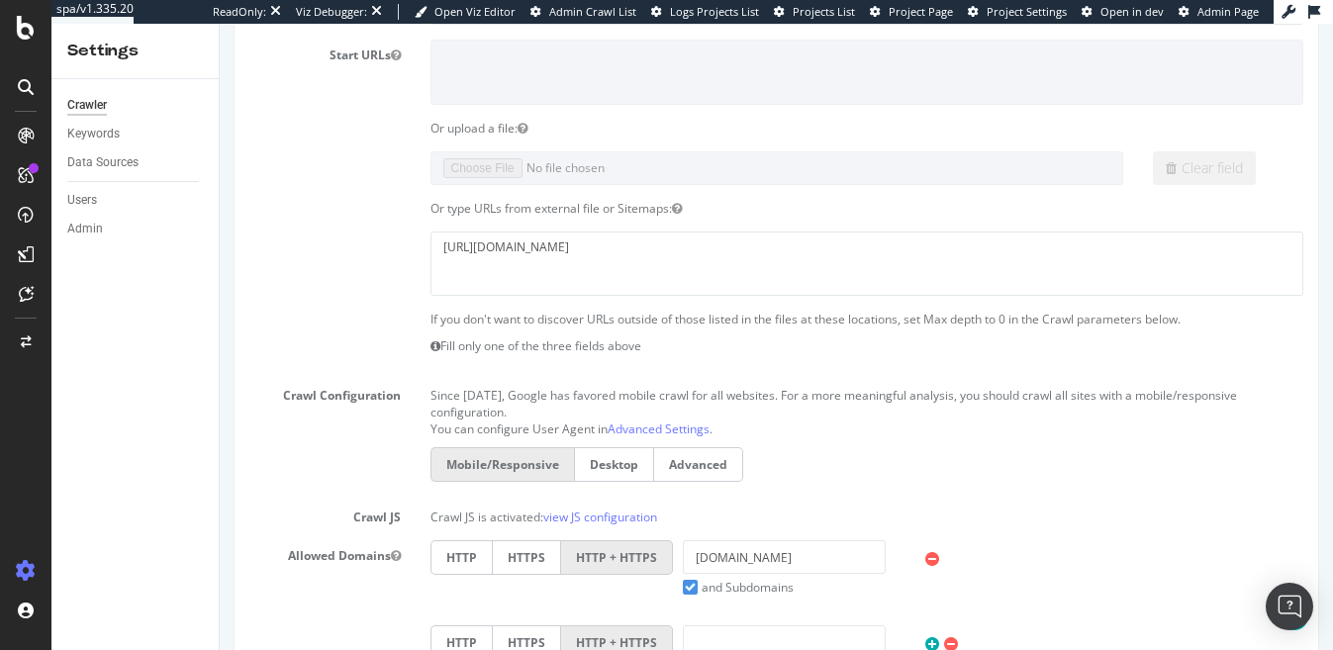
scroll to position [211, 0]
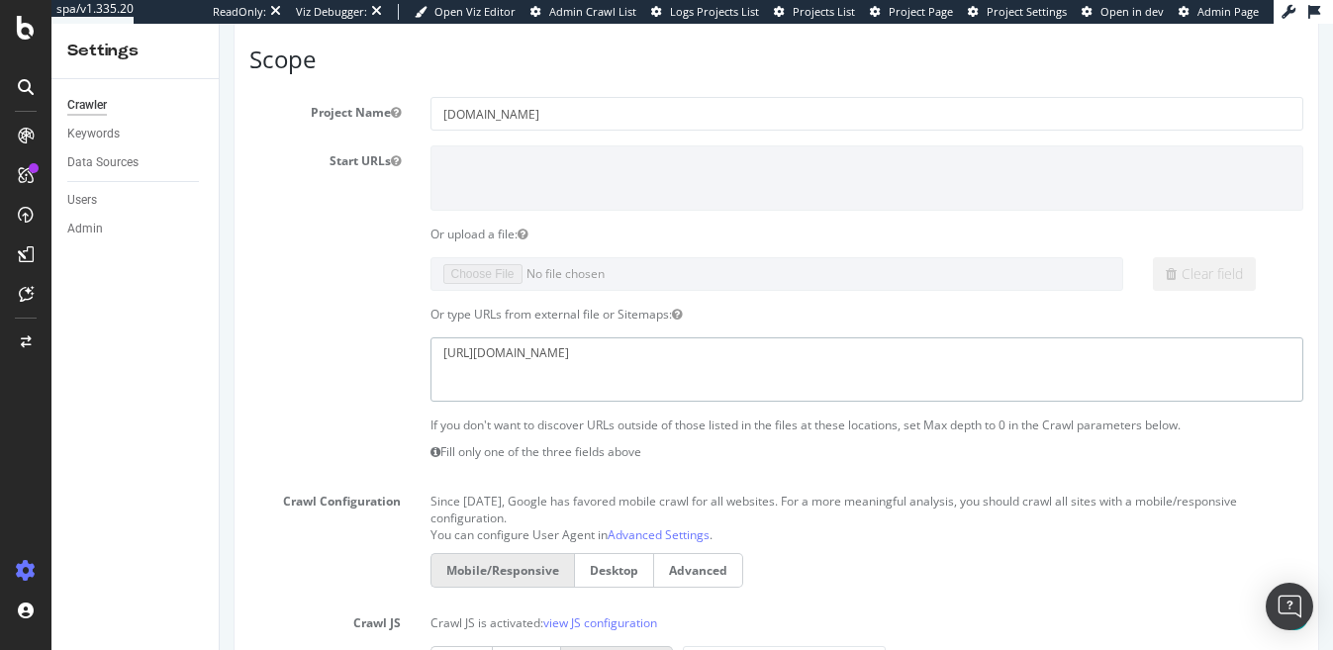
click at [570, 361] on textarea "https://superbet.ro/sitemap.xml" at bounding box center [868, 370] width 874 height 64
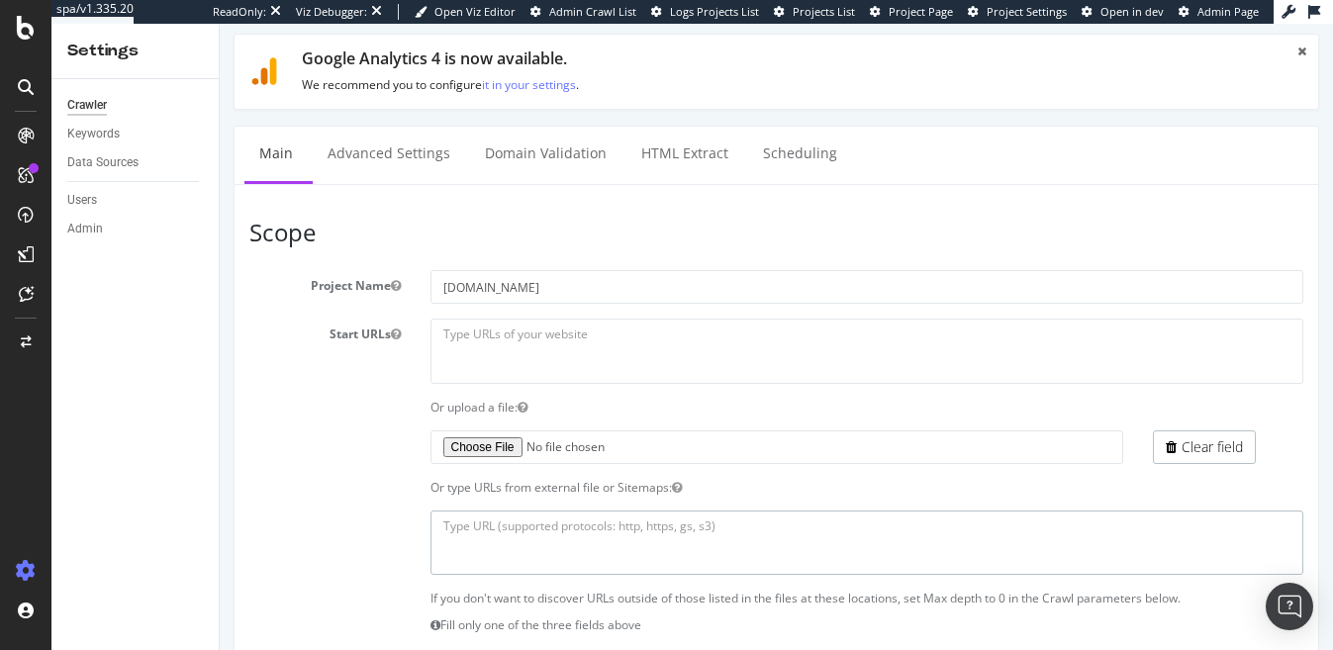
scroll to position [0, 0]
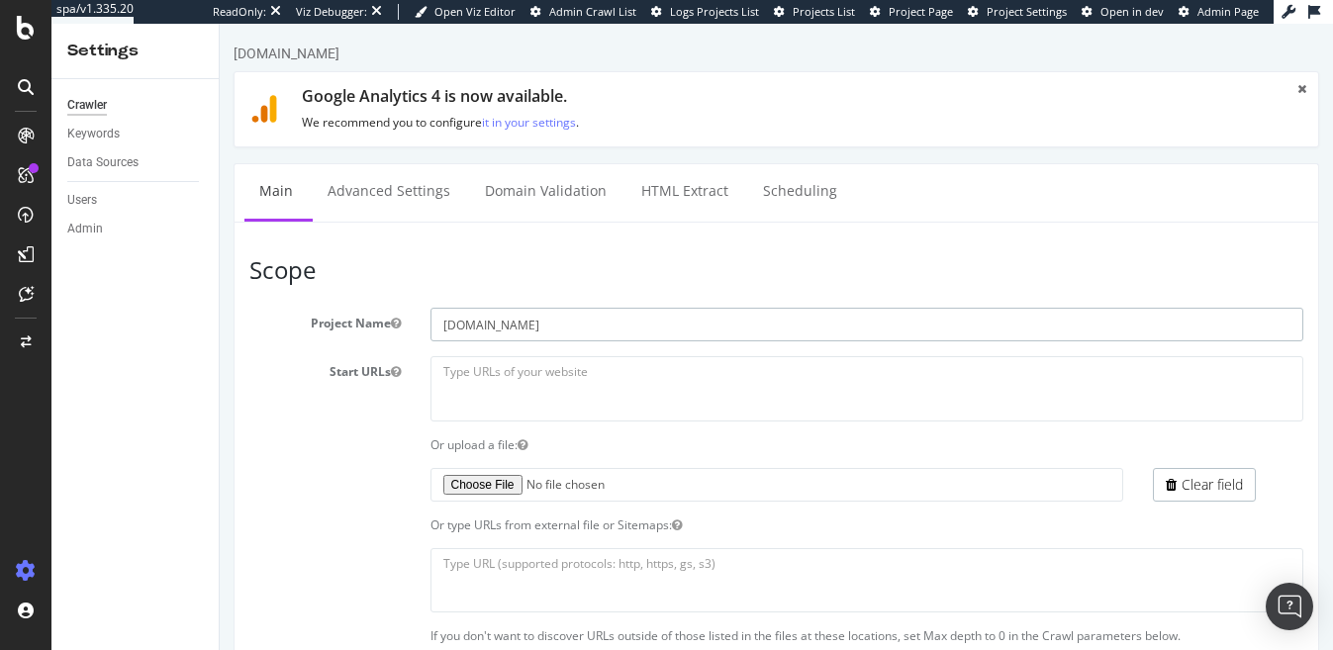
click at [499, 330] on input "[DOMAIN_NAME]" at bounding box center [868, 325] width 874 height 34
click at [500, 380] on textarea at bounding box center [868, 388] width 874 height 64
paste textarea "https://superbet.ro/"
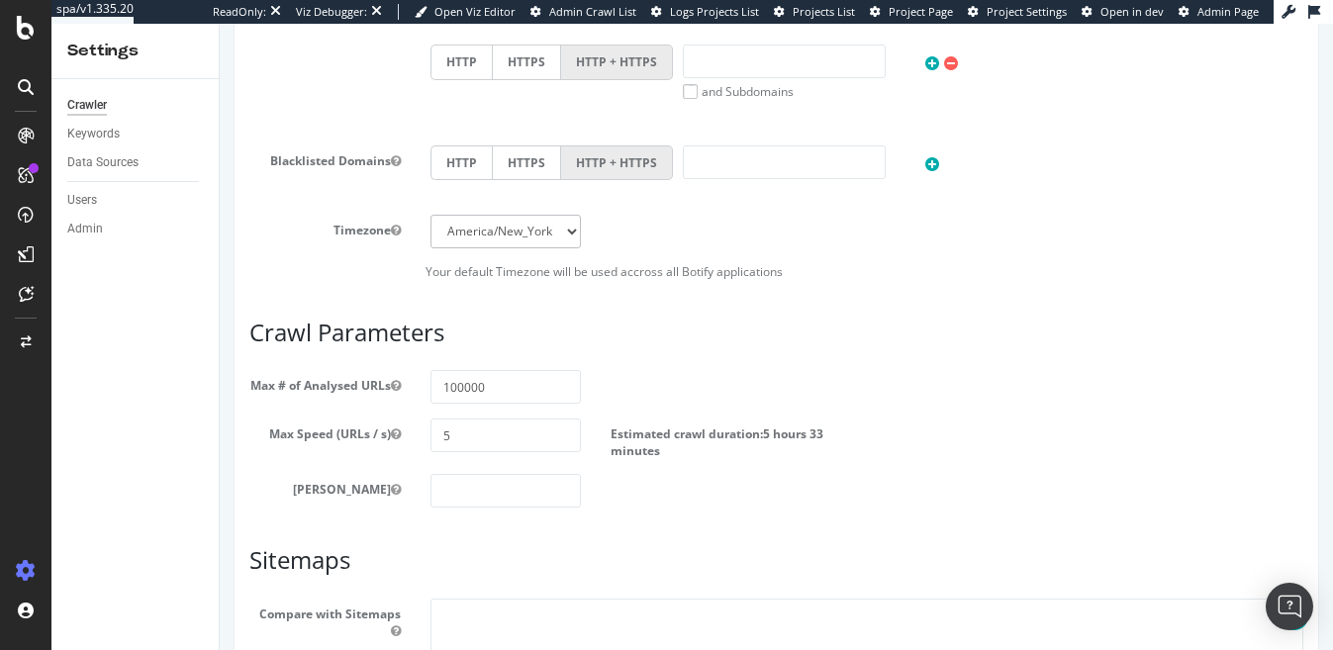
scroll to position [1116, 0]
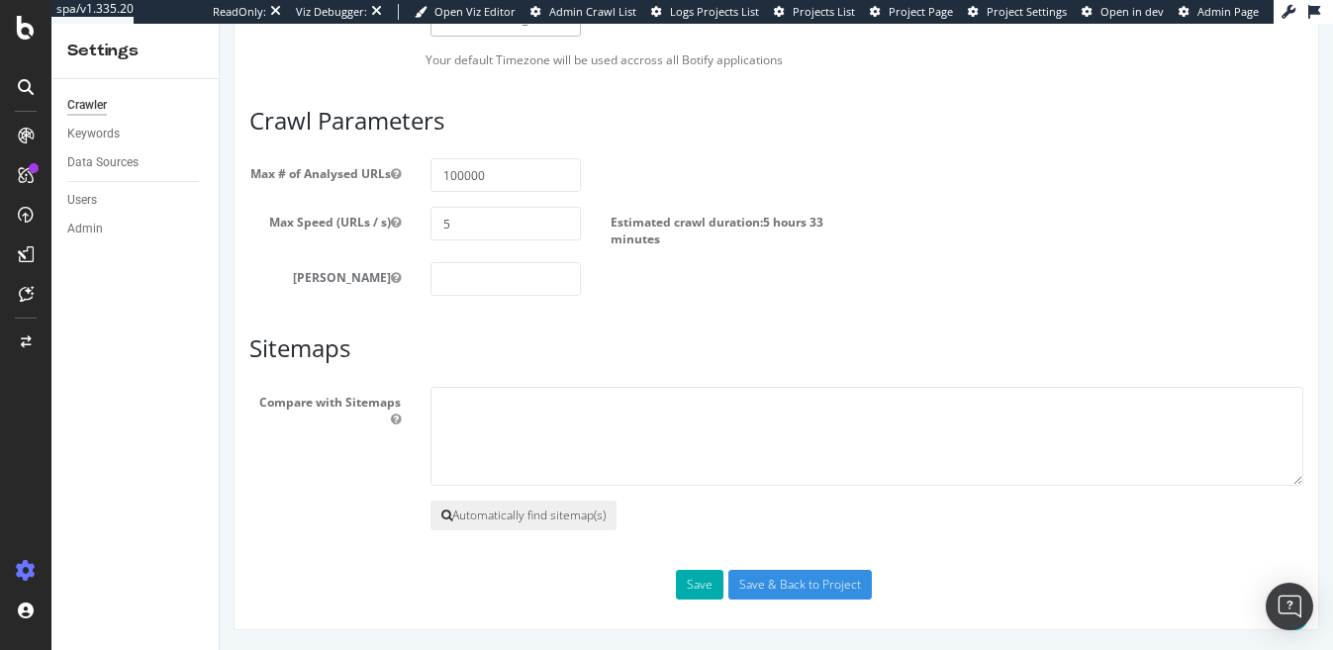
type textarea "https://superbet.ro/"
click at [561, 525] on button "Automatically find sitemap(s)" at bounding box center [524, 516] width 186 height 30
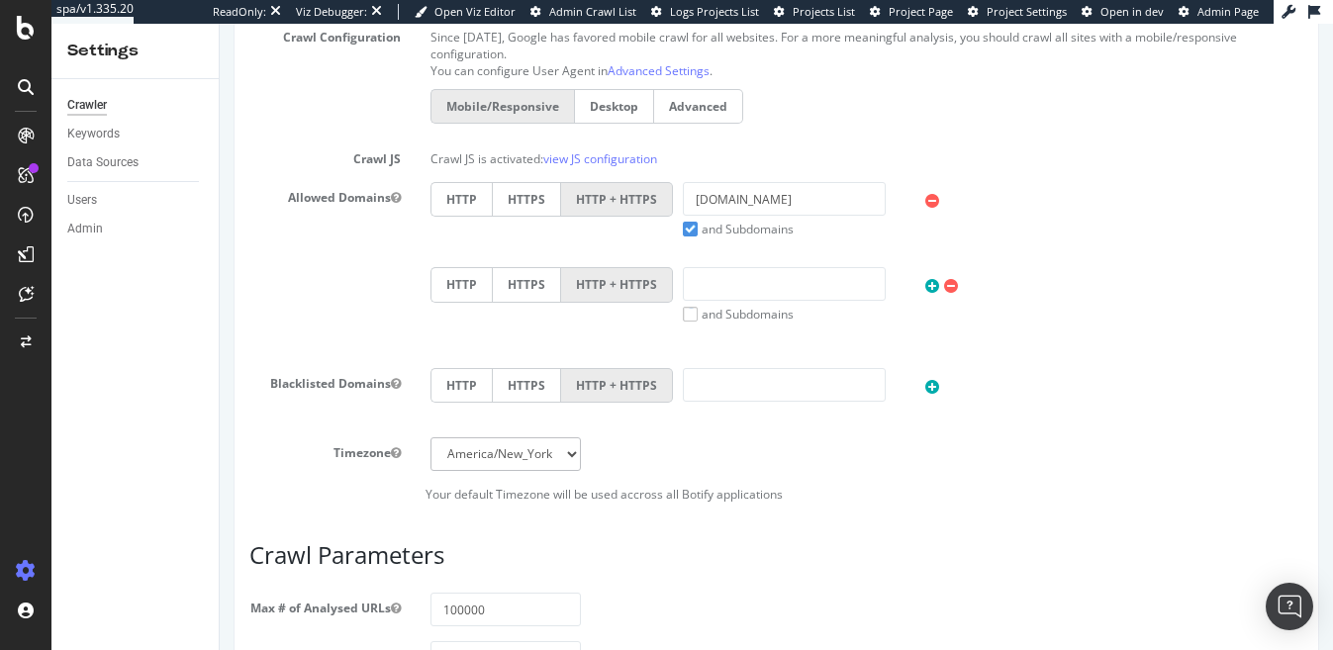
scroll to position [0, 0]
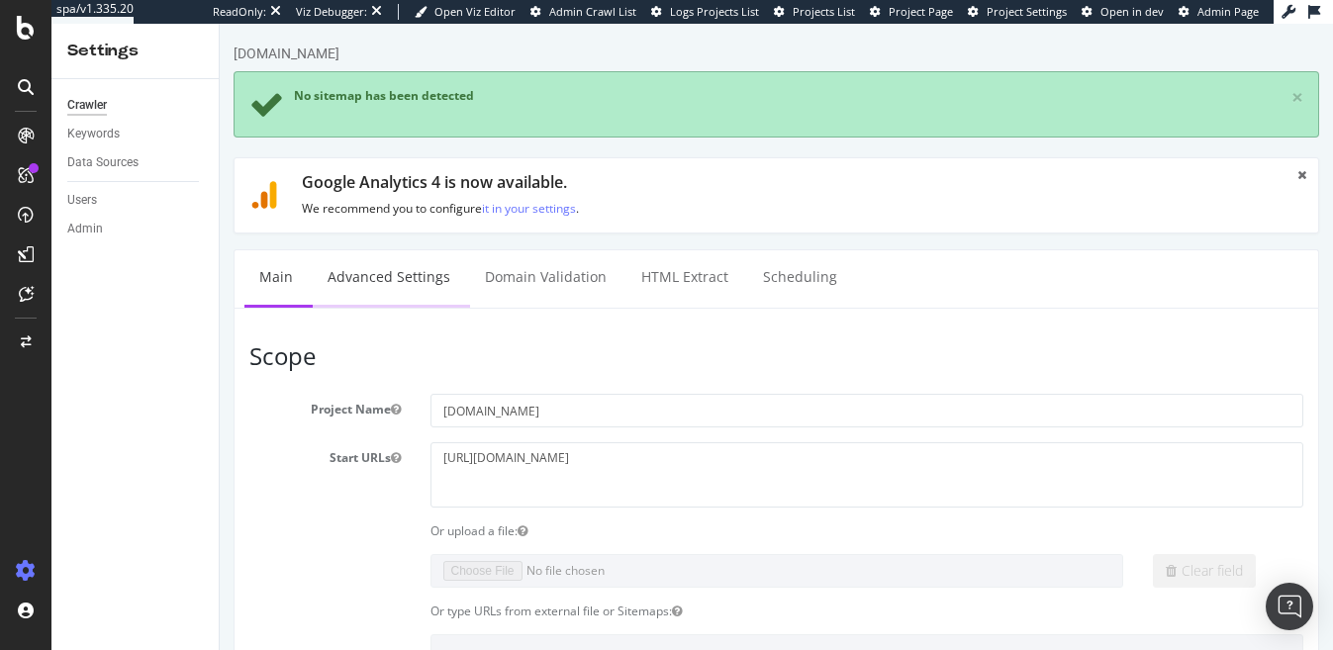
click at [404, 261] on link "Advanced Settings" at bounding box center [389, 277] width 152 height 54
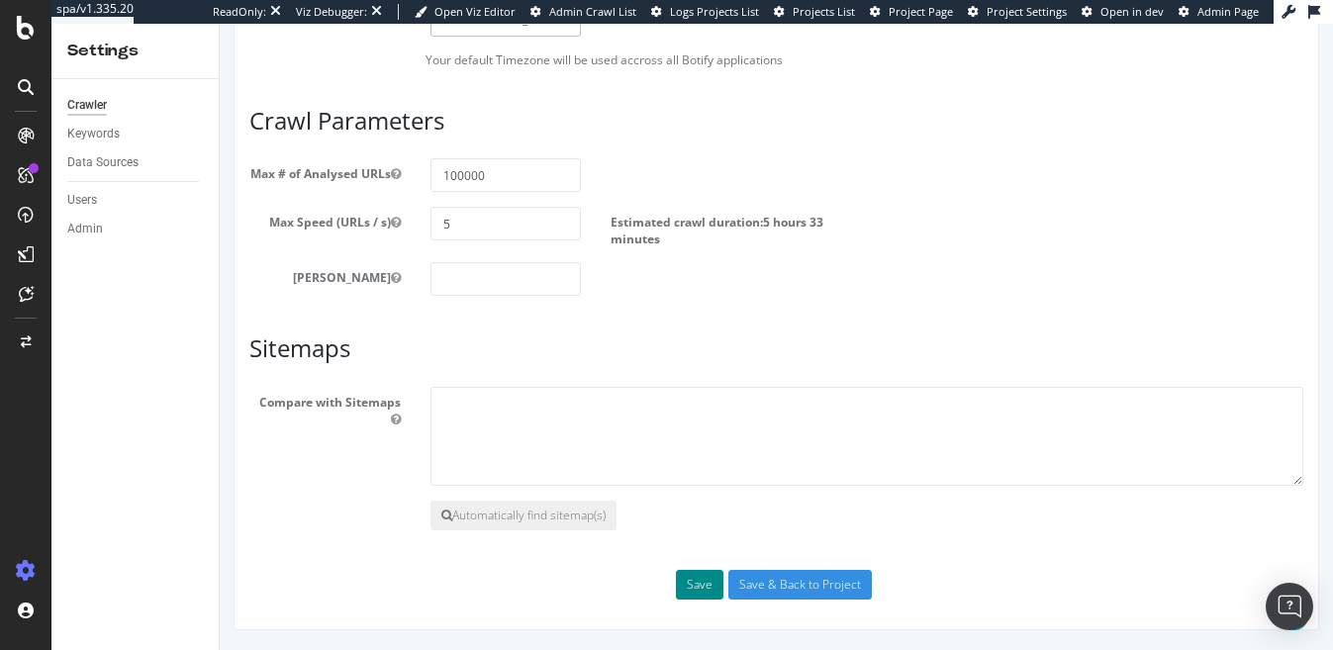
click at [702, 592] on button "Save" at bounding box center [700, 585] width 48 height 30
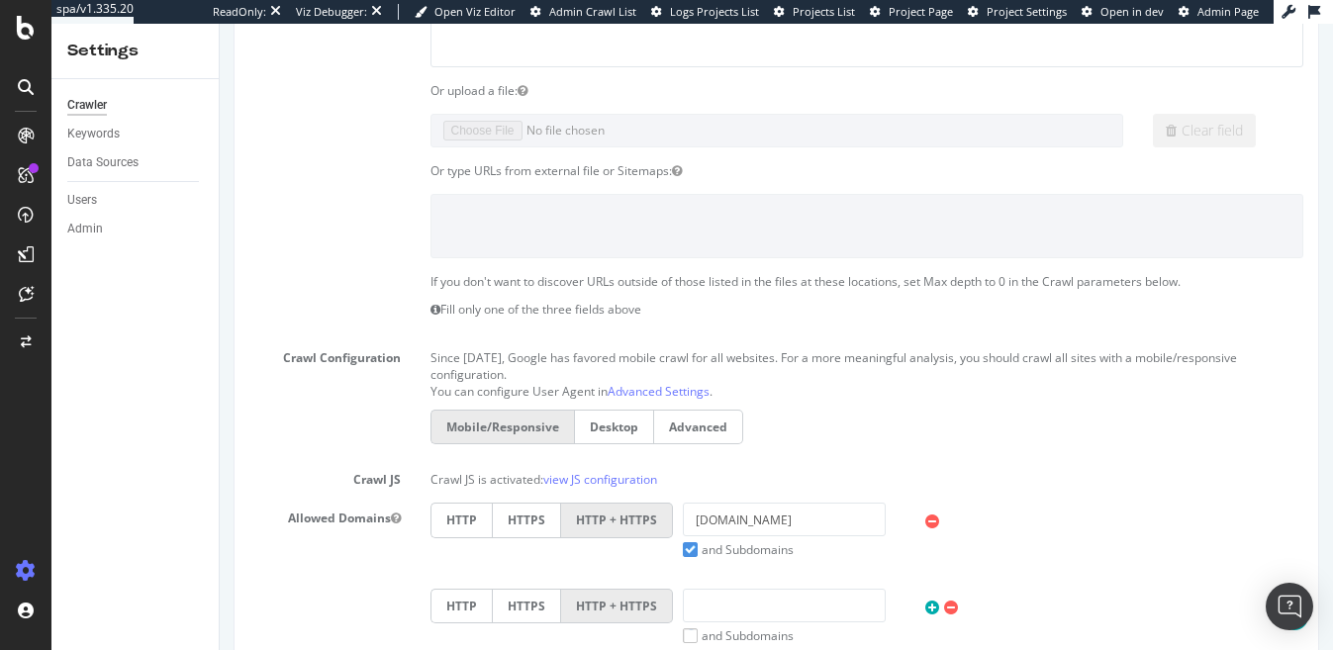
scroll to position [0, 0]
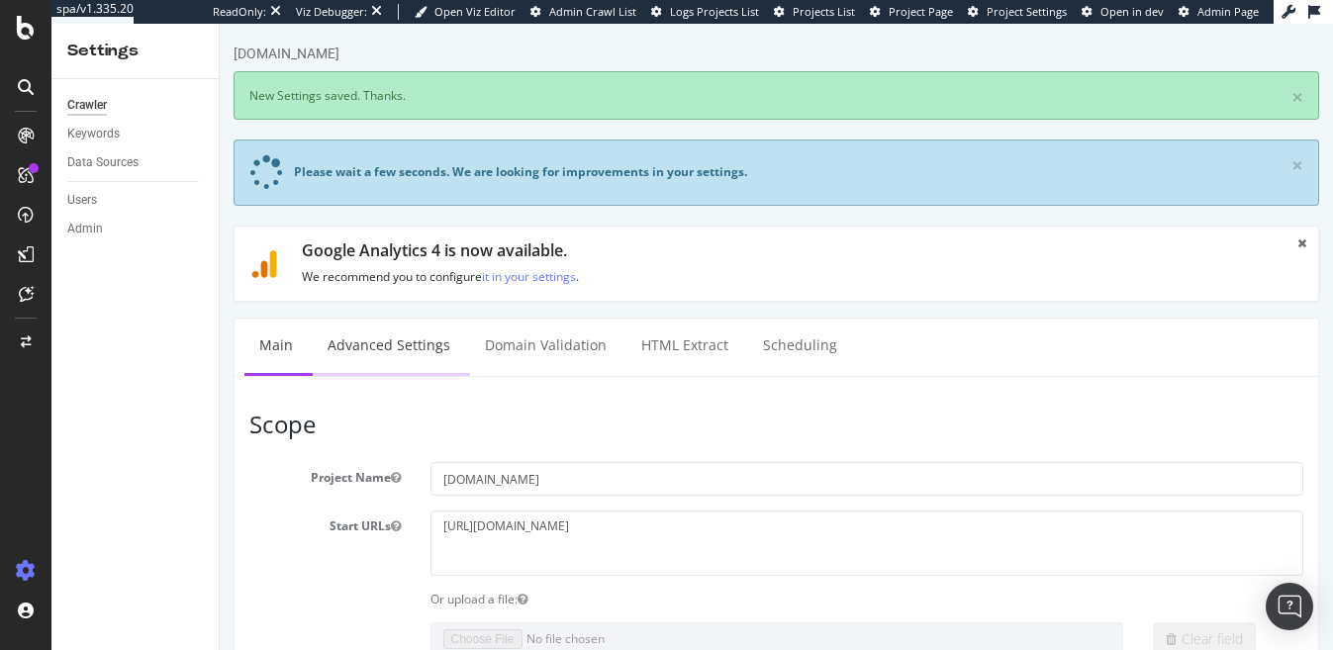
click at [404, 351] on link "Advanced Settings" at bounding box center [389, 346] width 152 height 54
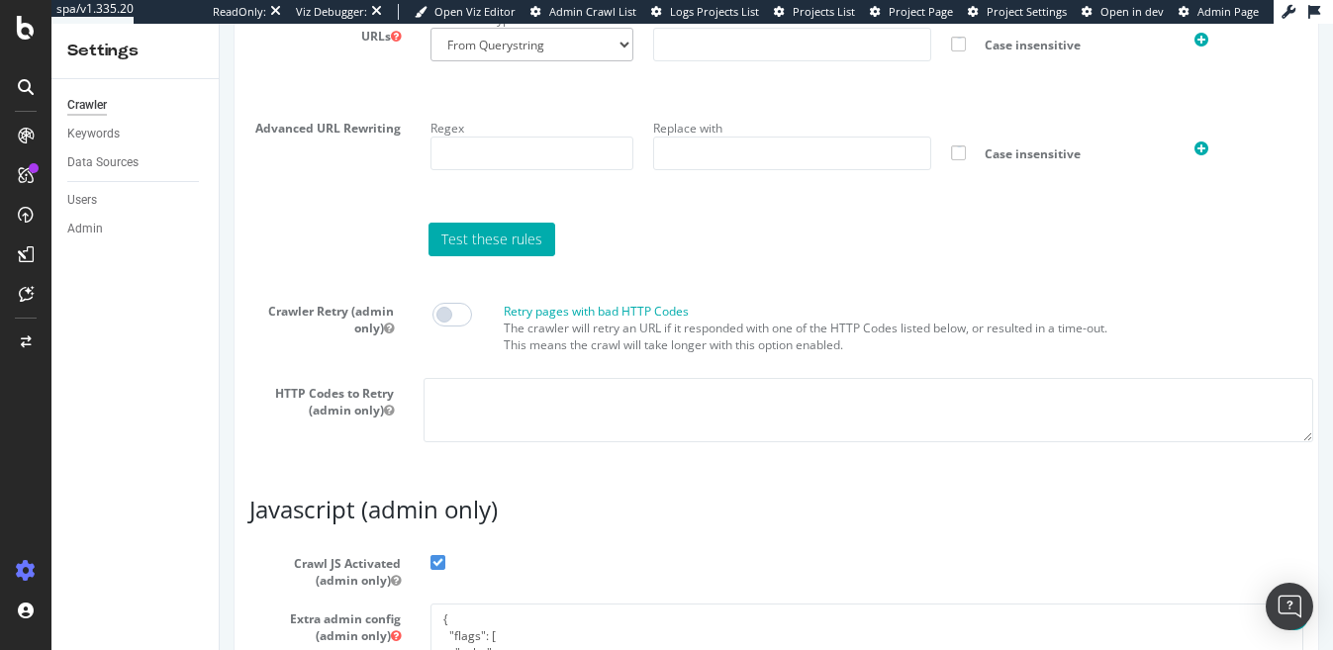
scroll to position [1913, 0]
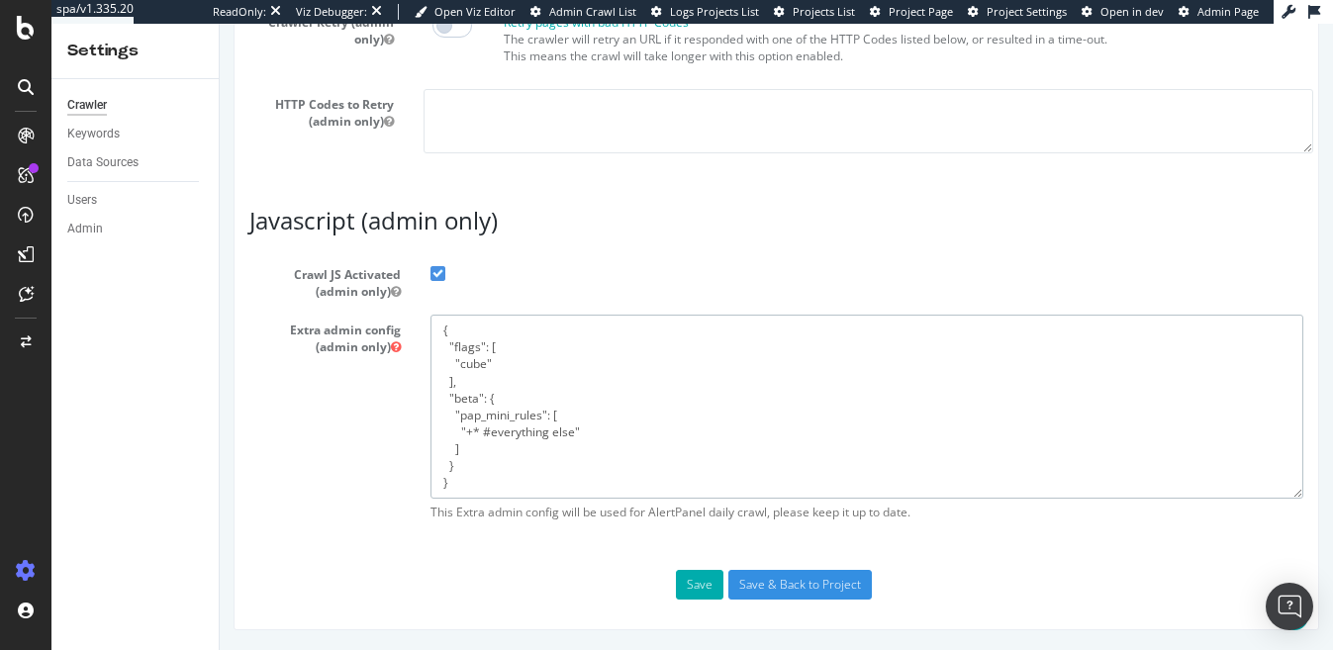
drag, startPoint x: 492, startPoint y: 489, endPoint x: 354, endPoint y: 225, distance: 297.9
click at [354, 225] on article "Javascript (admin only) Crawl JS Activated (admin only) Extra admin config (adm…" at bounding box center [776, 369] width 1054 height 322
click at [437, 269] on span at bounding box center [438, 273] width 15 height 15
click at [220, 24] on input "Crawl JS Activated (admin only)" at bounding box center [220, 24] width 0 height 0
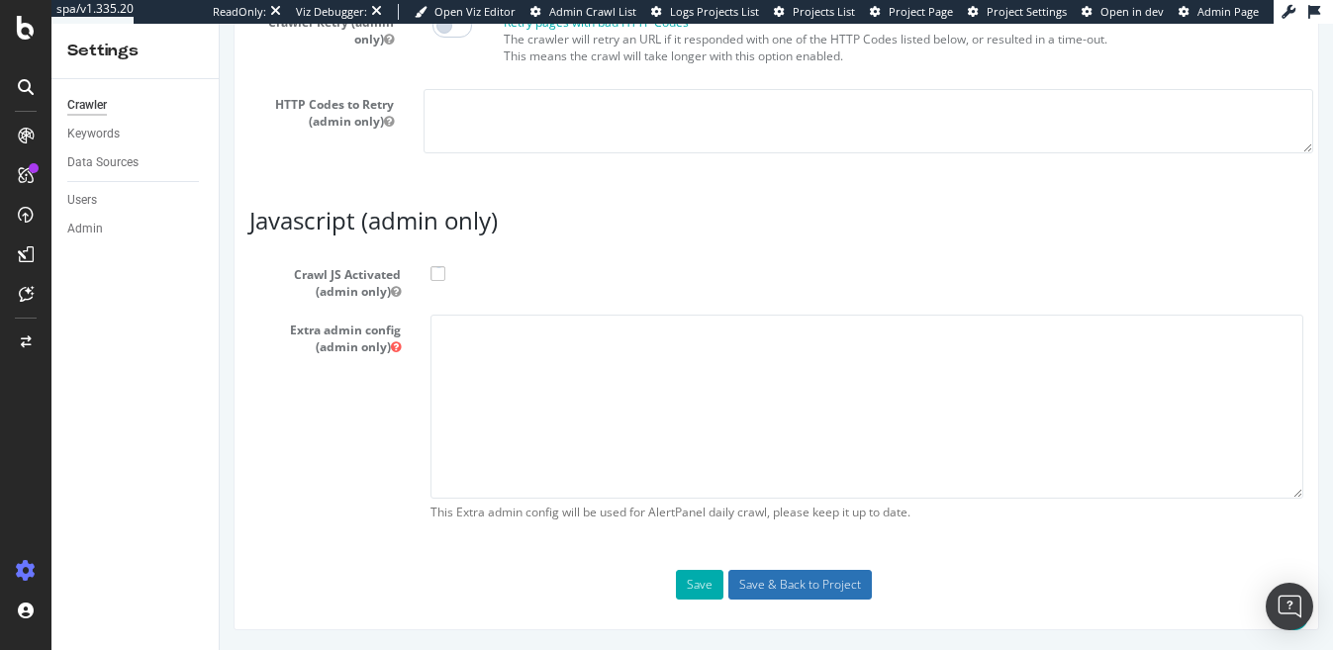
click at [799, 584] on input "Save & Back to Project" at bounding box center [800, 585] width 144 height 30
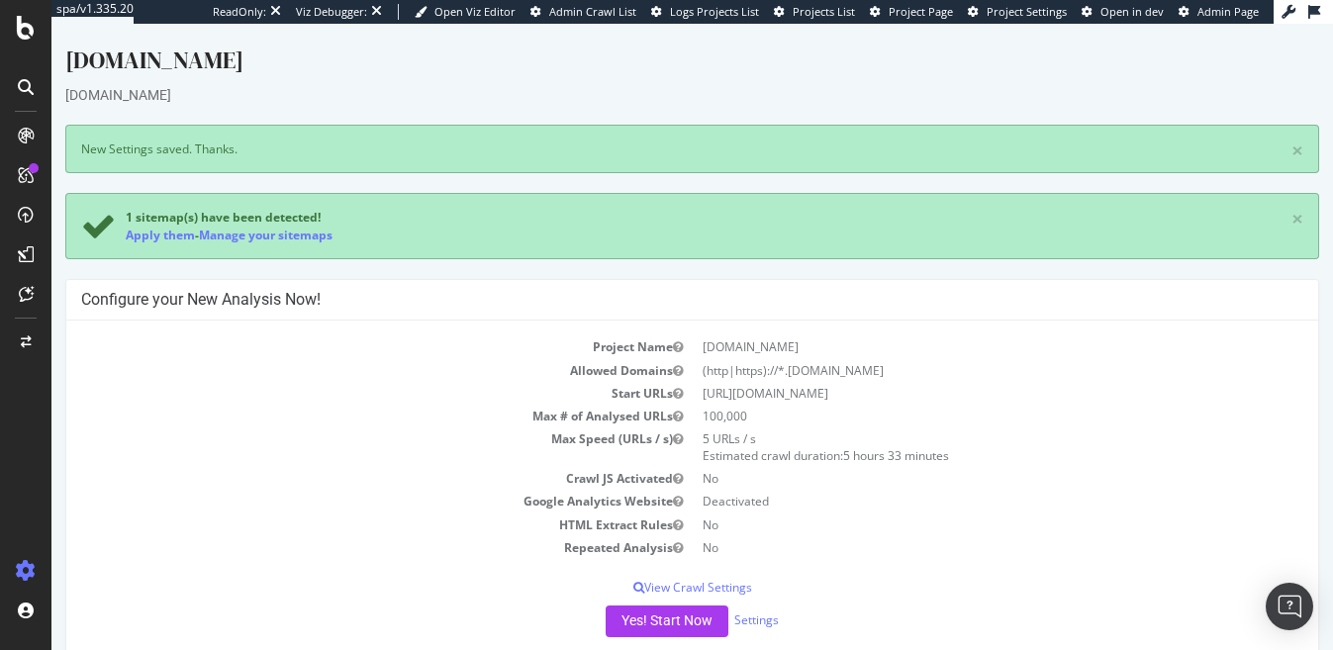
scroll to position [110, 0]
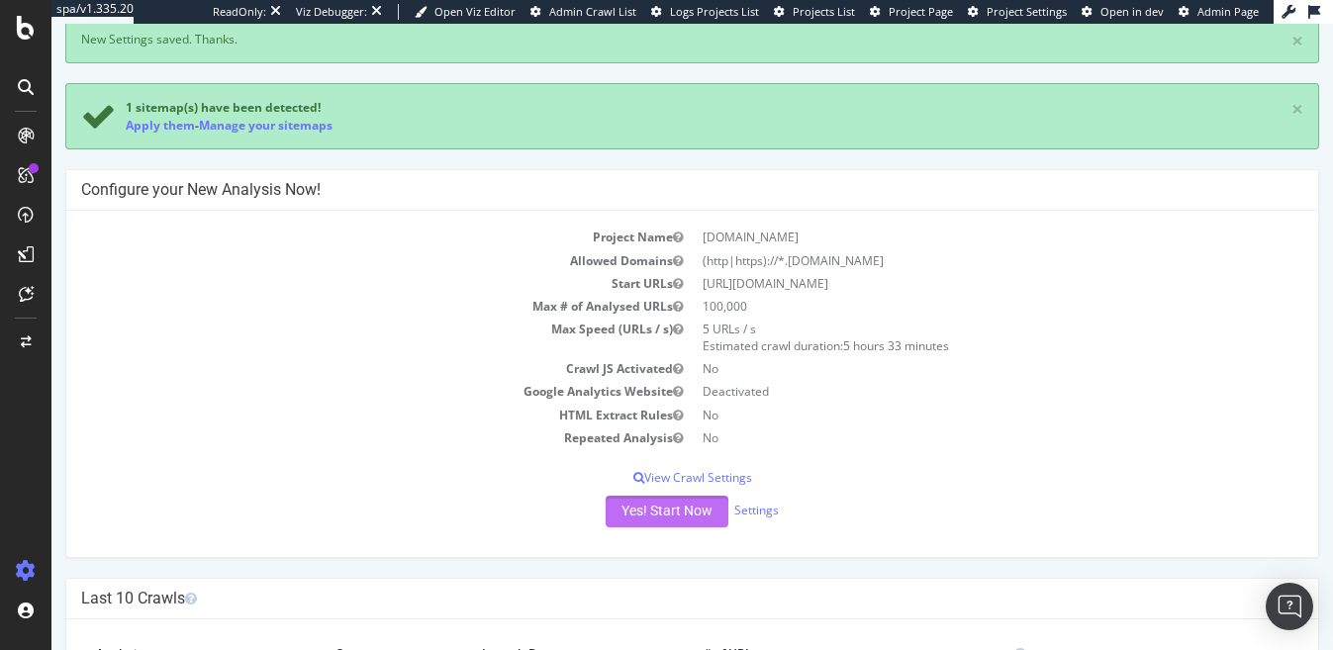
click at [672, 521] on button "Yes! Start Now" at bounding box center [667, 512] width 123 height 32
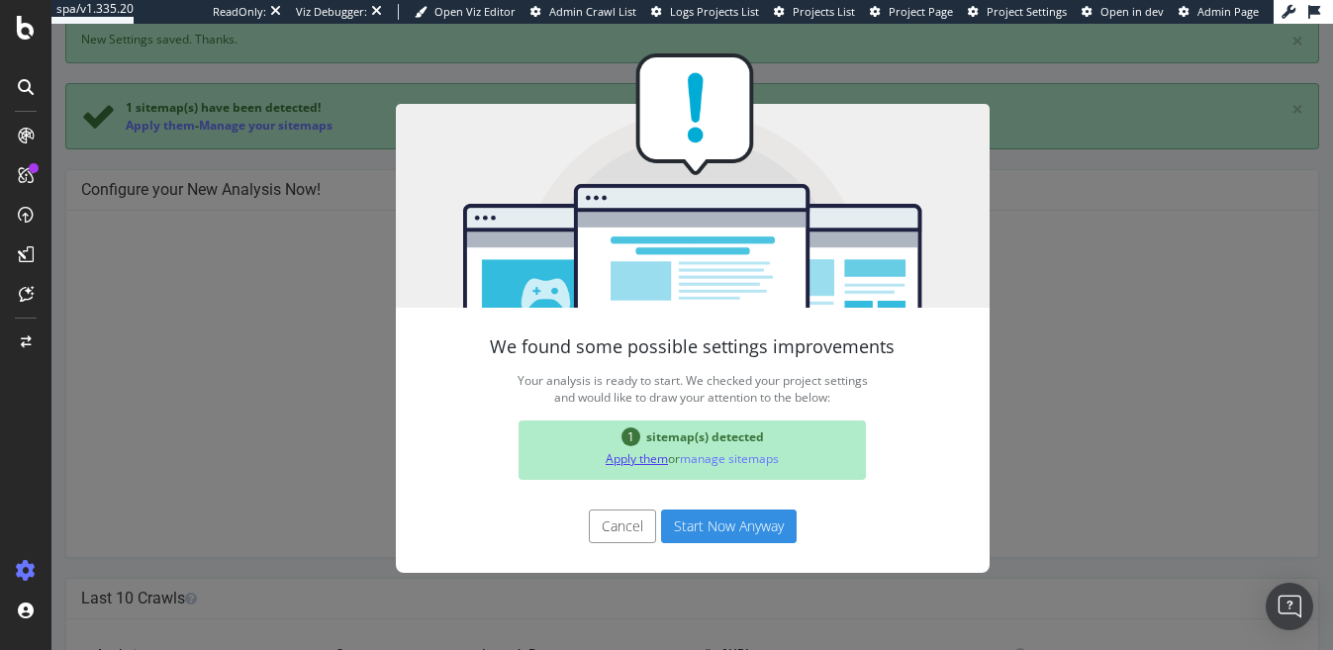
click at [649, 459] on link "Apply them" at bounding box center [637, 458] width 62 height 17
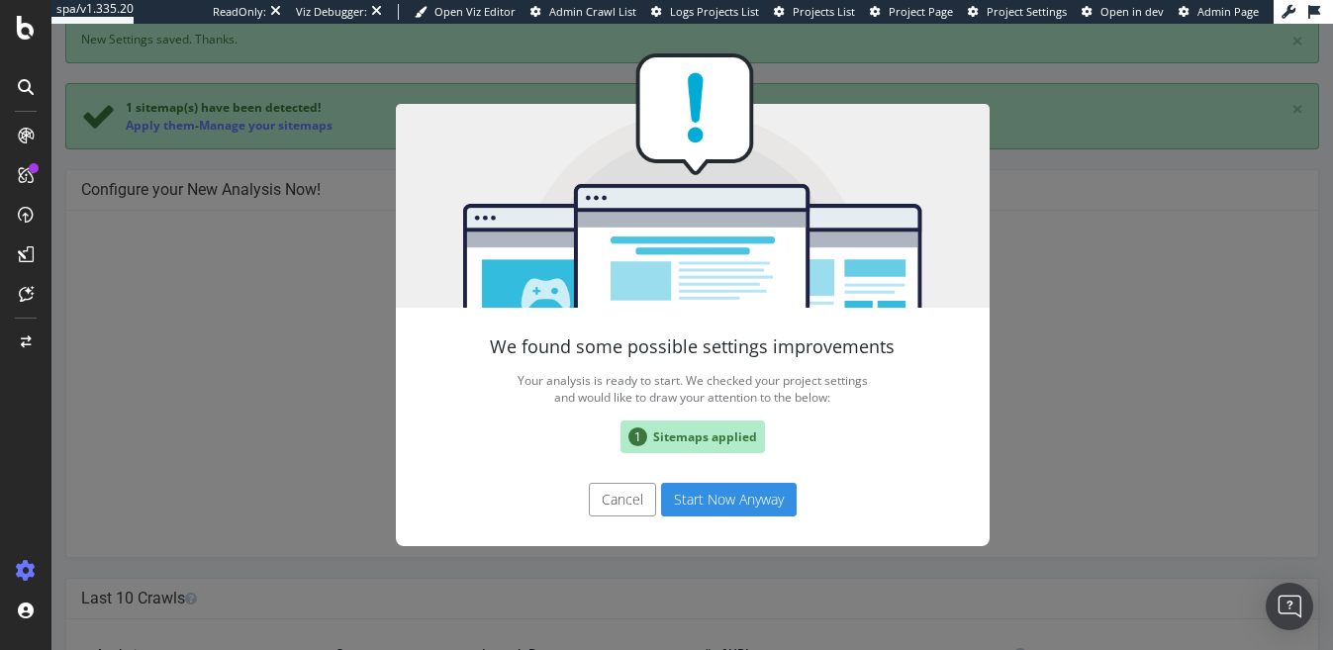
click at [736, 496] on button "Start Now Anyway" at bounding box center [729, 500] width 136 height 34
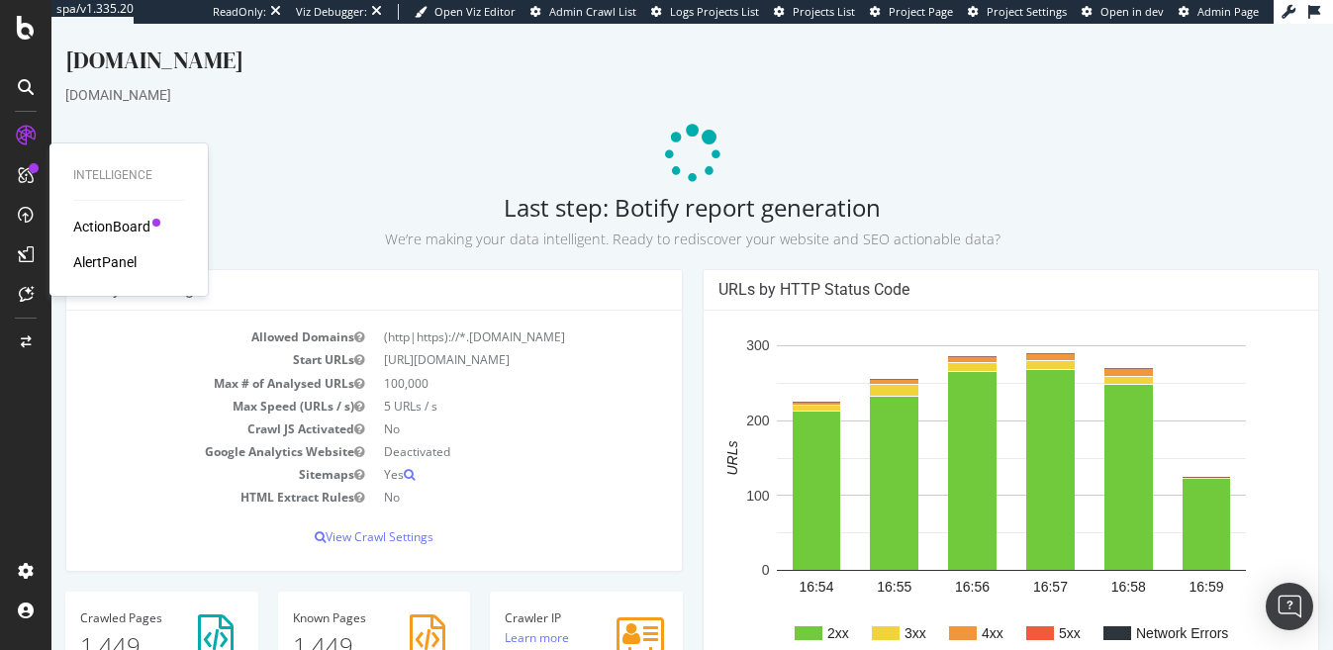
click at [690, 316] on div "Analysis Settings Allowed Domains (http|https)://*.superbet.ro Start URLs https…" at bounding box center [373, 430] width 637 height 322
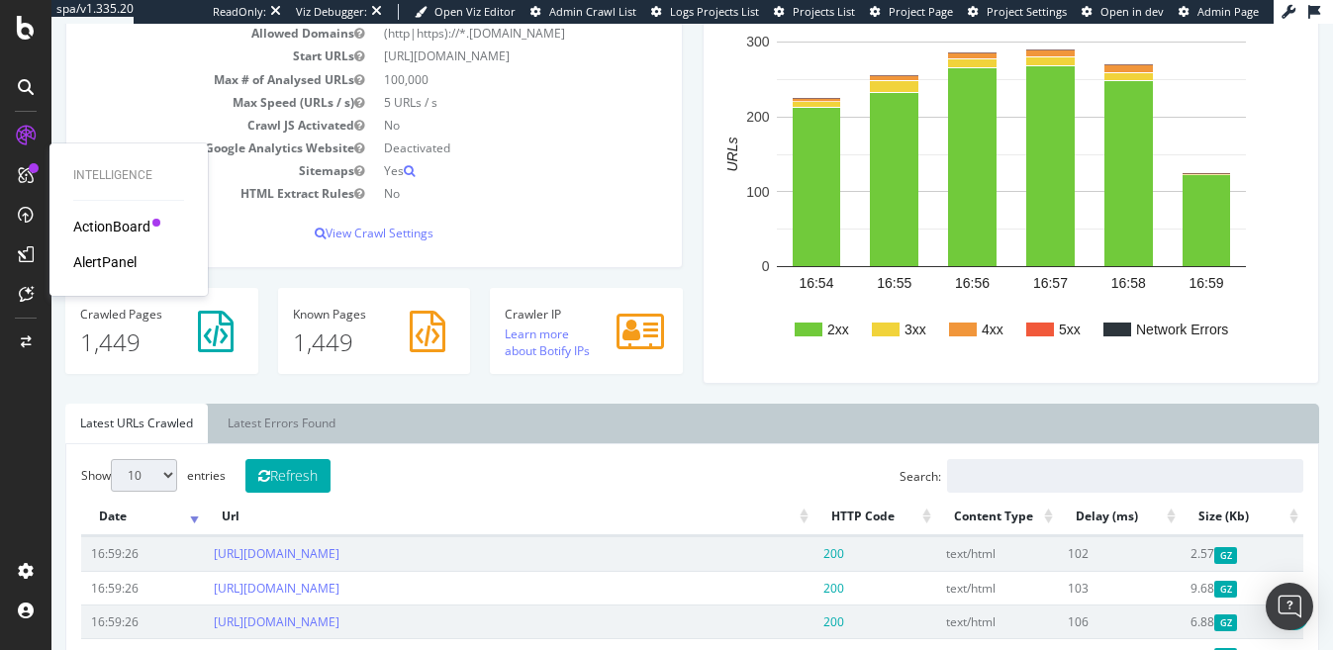
scroll to position [346, 0]
